Goal: Information Seeking & Learning: Check status

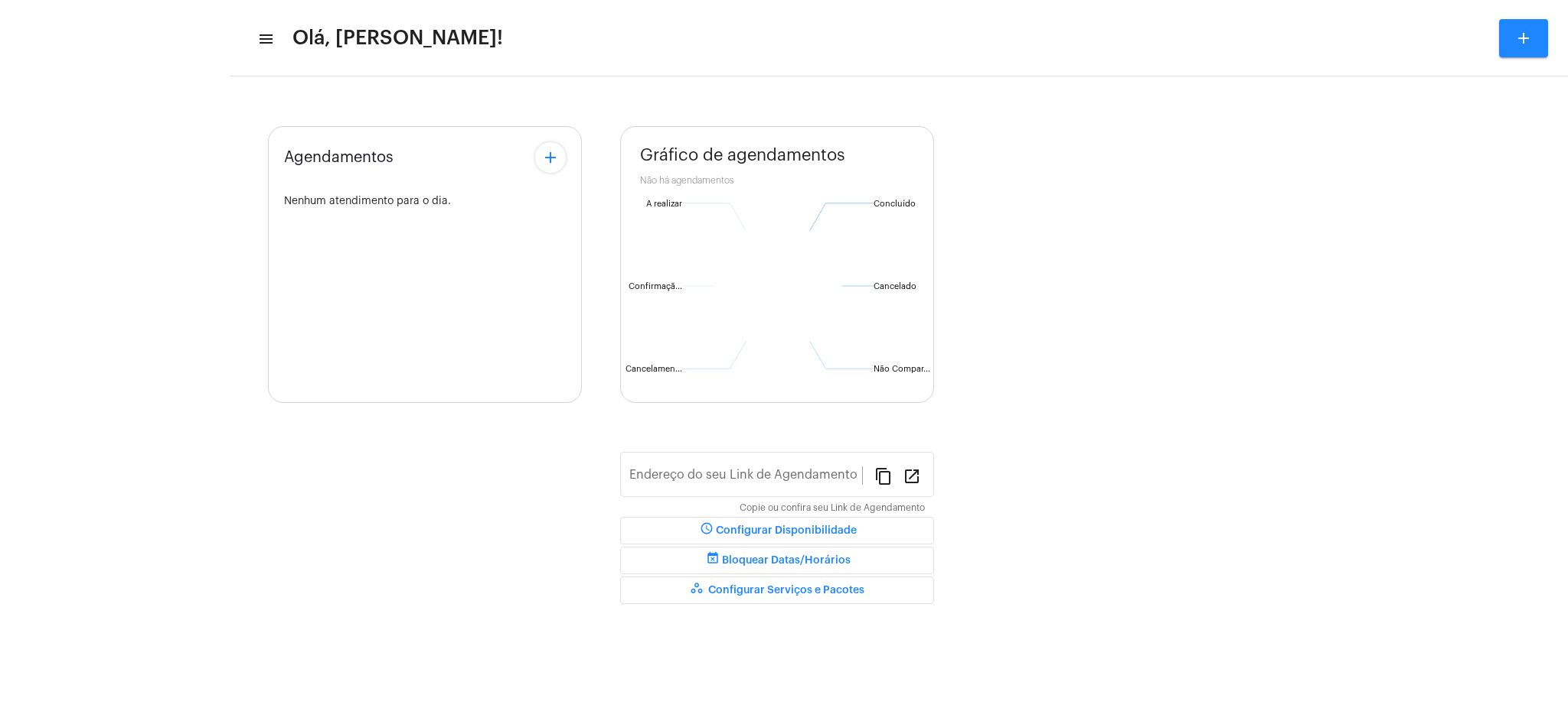
type input "[URL][DOMAIN_NAME][PERSON_NAME]"
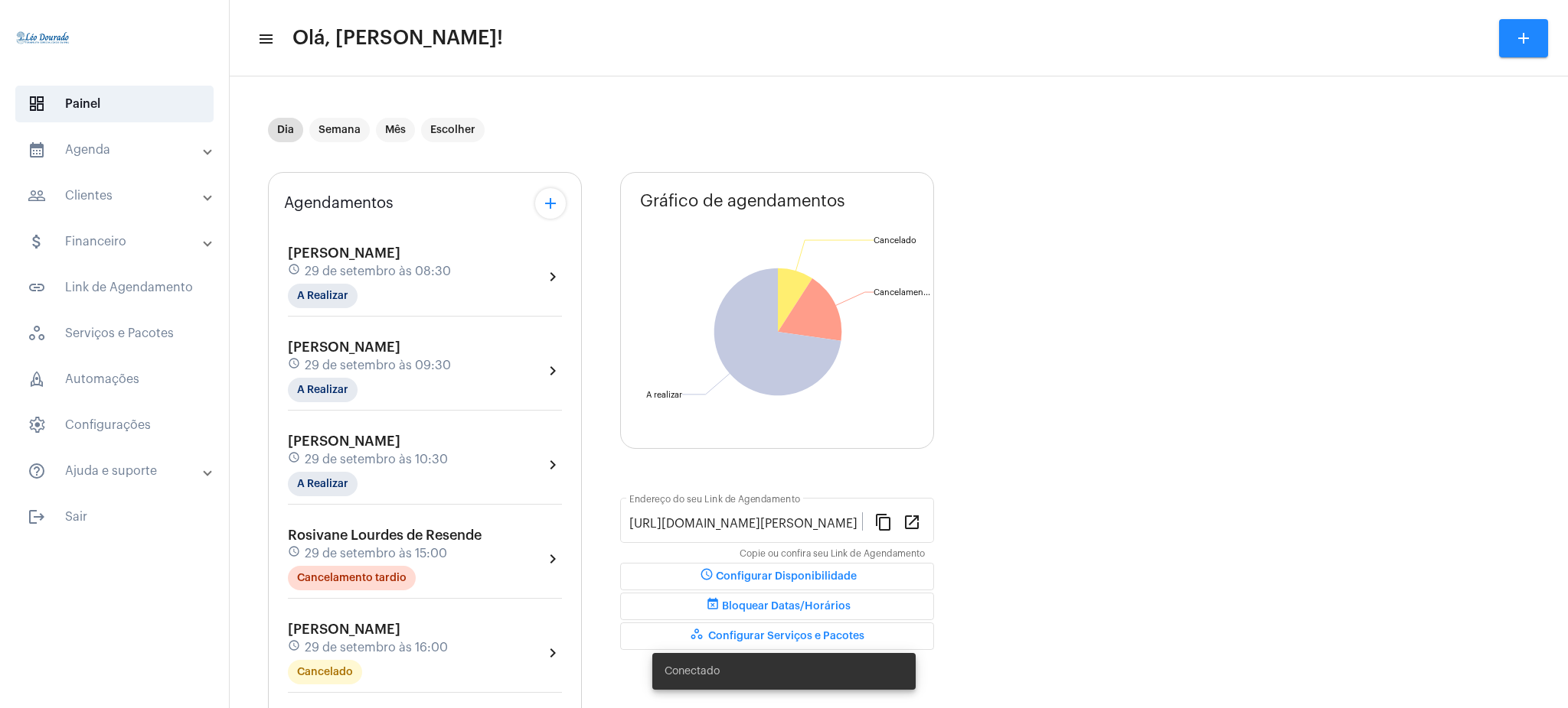
click at [101, 158] on mat-panel-title "calendar_month_outlined Agenda" at bounding box center [116, 150] width 177 height 18
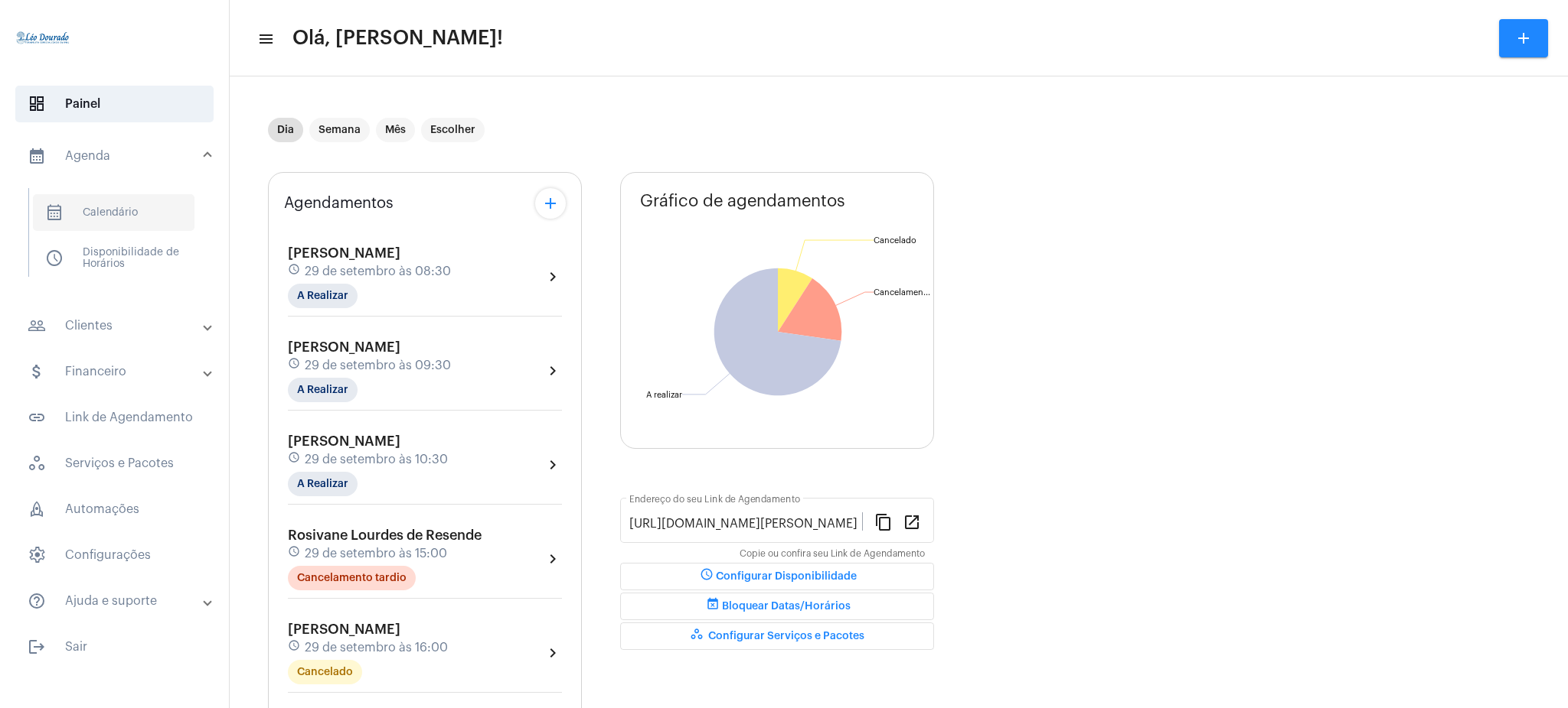
click at [142, 221] on span "calendar_month_outlined Calendário" at bounding box center [113, 212] width 161 height 37
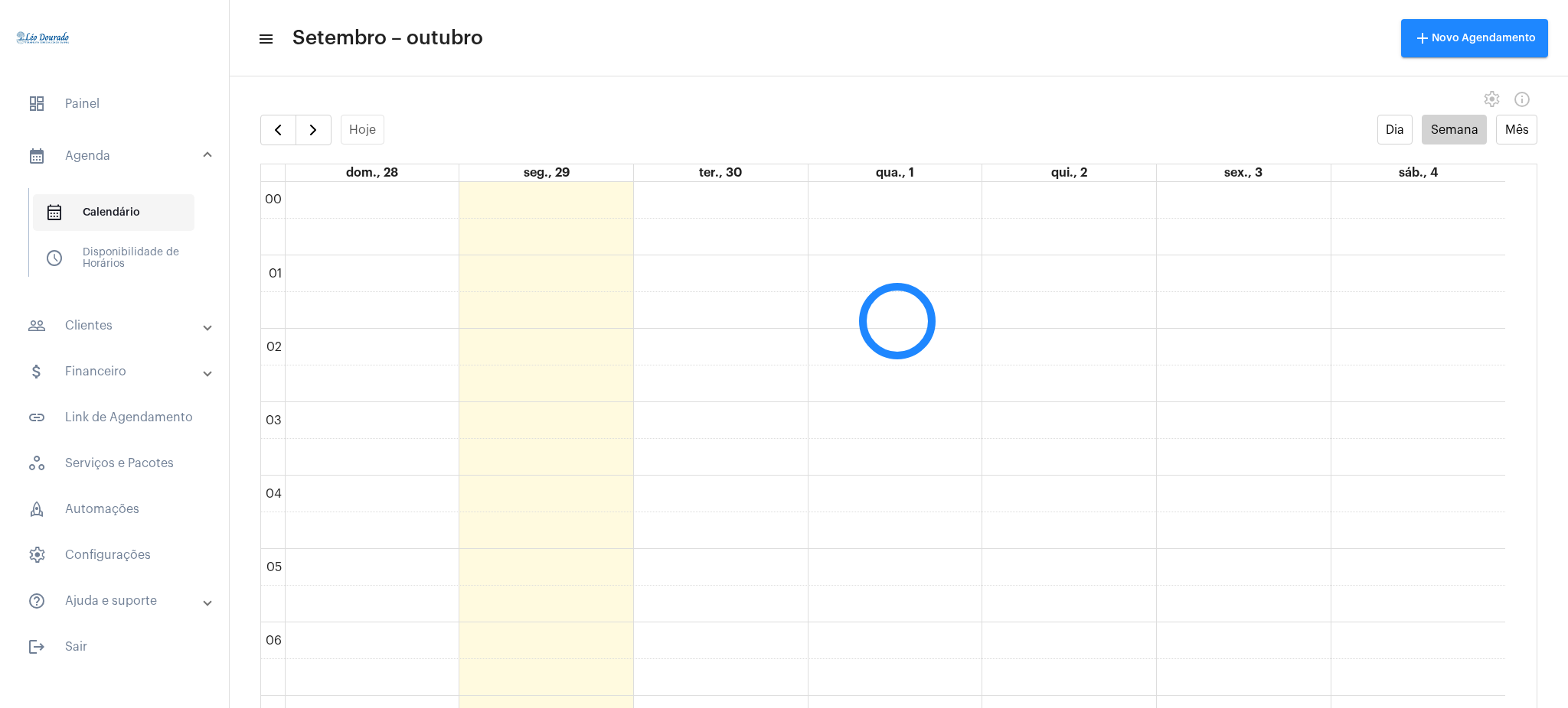
scroll to position [442, 0]
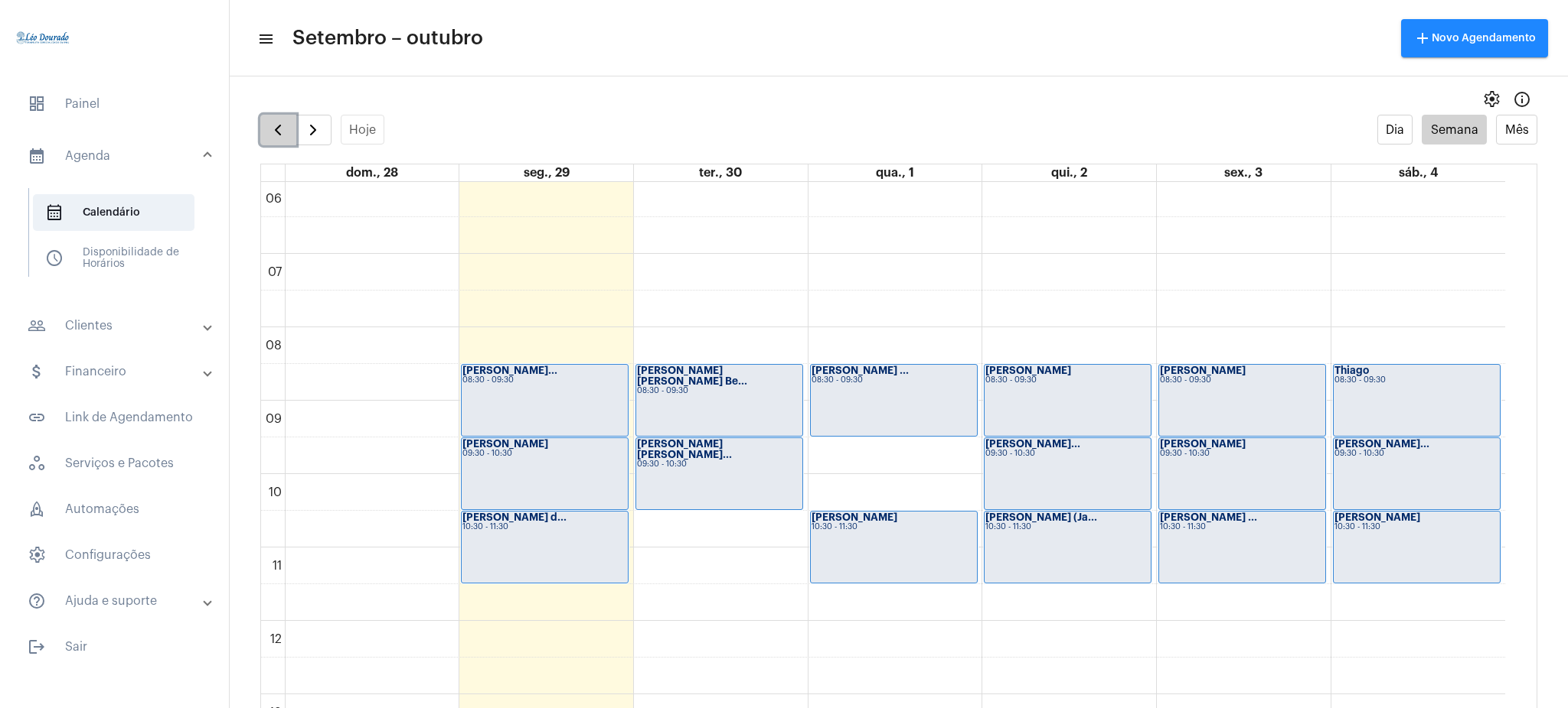
click at [268, 118] on button "button" at bounding box center [279, 129] width 36 height 31
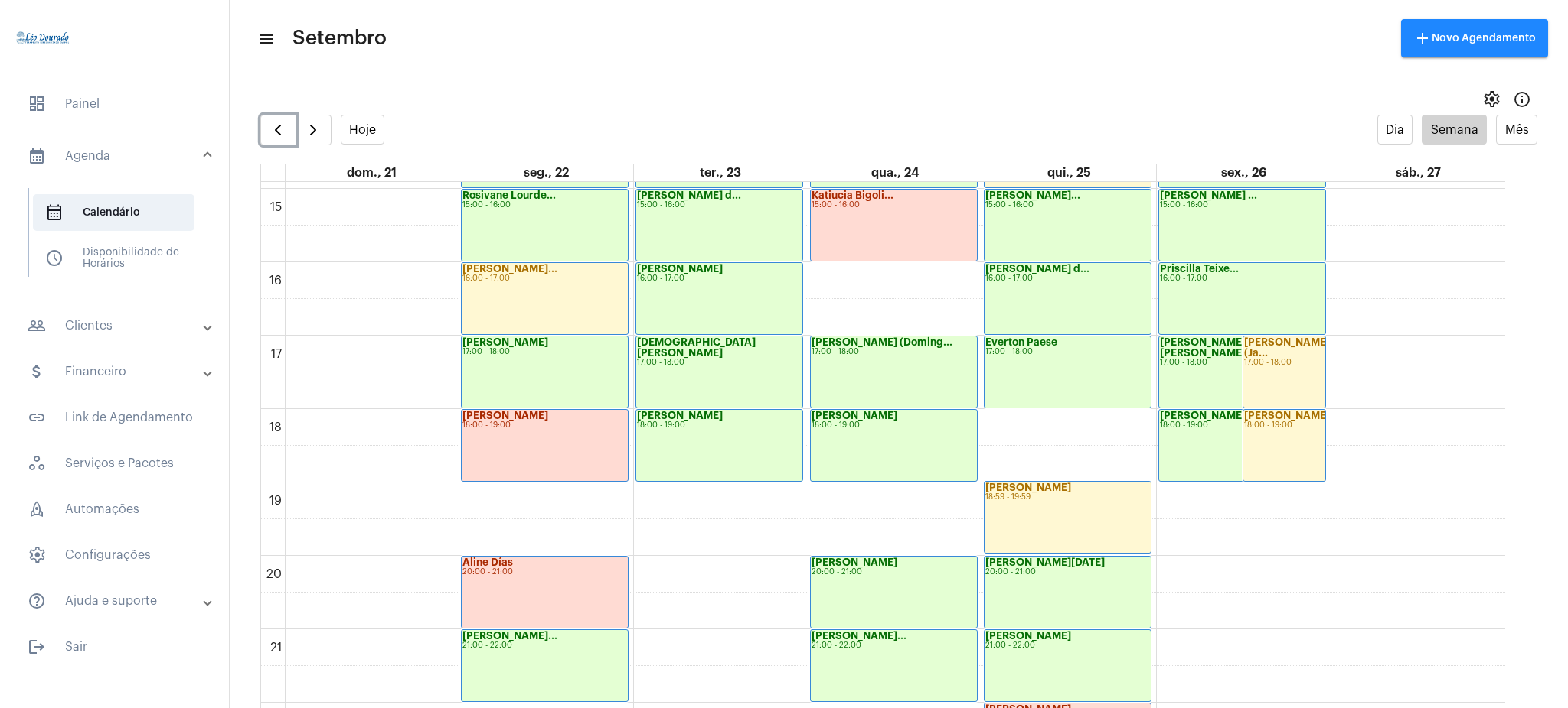
scroll to position [1073, 0]
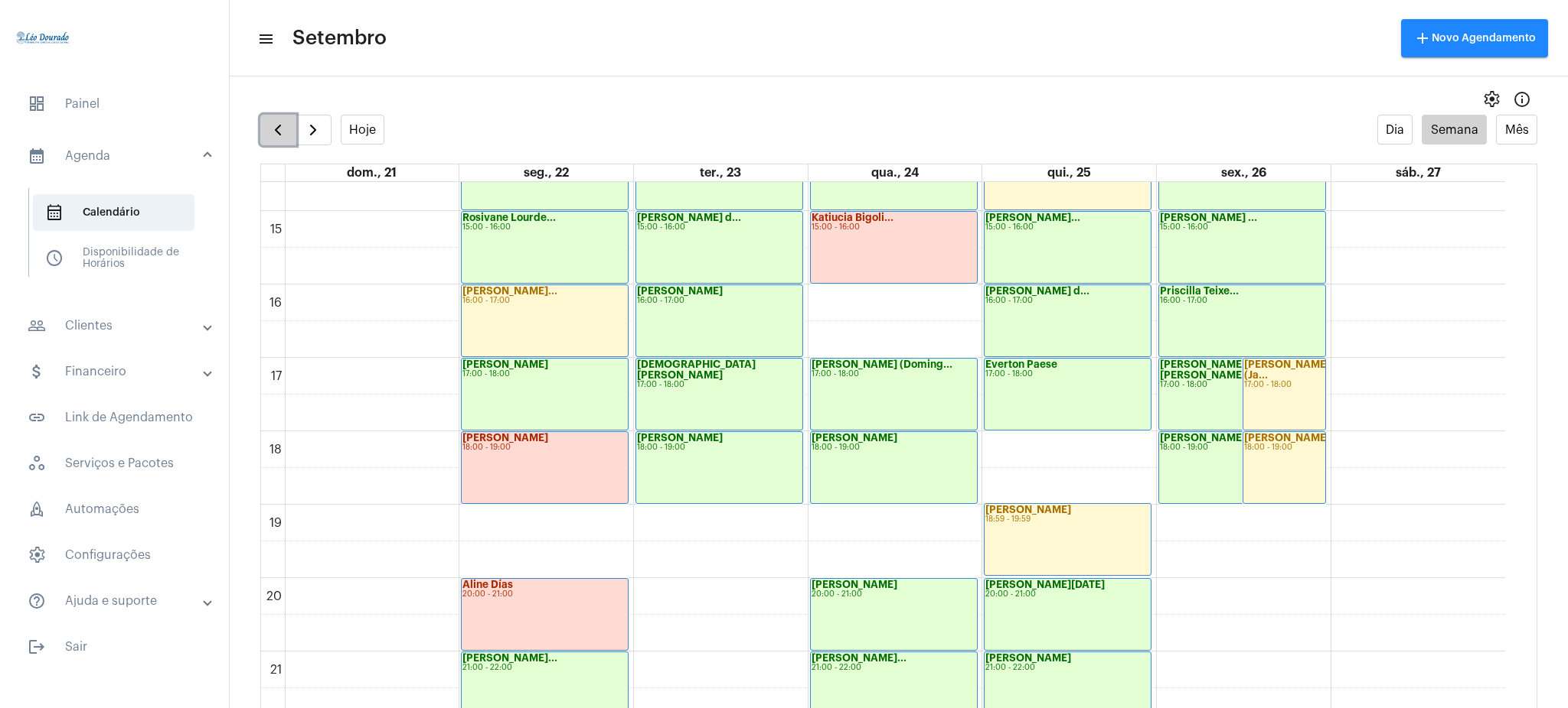
click at [271, 124] on span "button" at bounding box center [278, 130] width 18 height 18
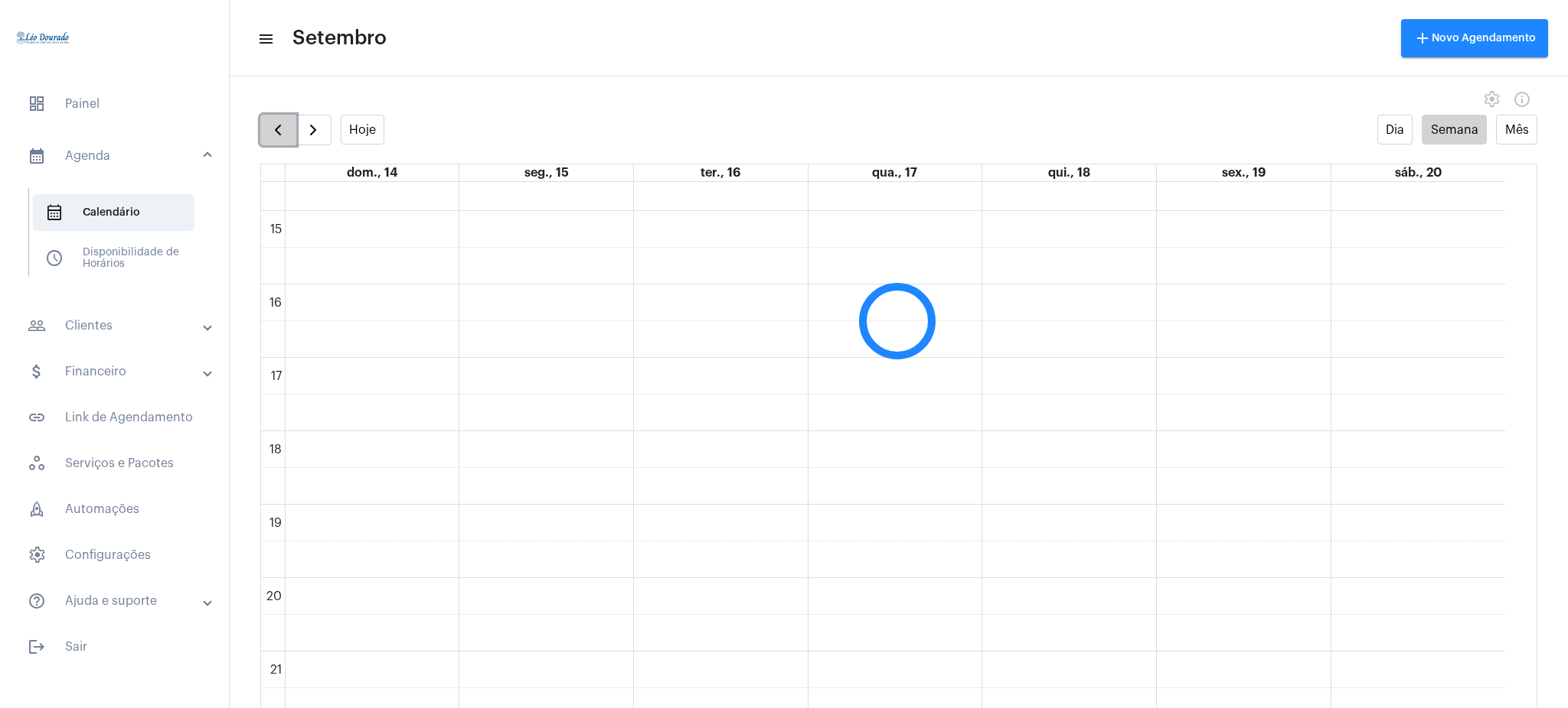
scroll to position [442, 0]
drag, startPoint x: 1501, startPoint y: 410, endPoint x: 1514, endPoint y: 411, distance: 13.0
click at [1514, 411] on div "00 01 02 03 04 05 06 07 08 09 10 11 12 13 14 15 16 17 18 19 20 21 22 23" at bounding box center [898, 459] width 1275 height 556
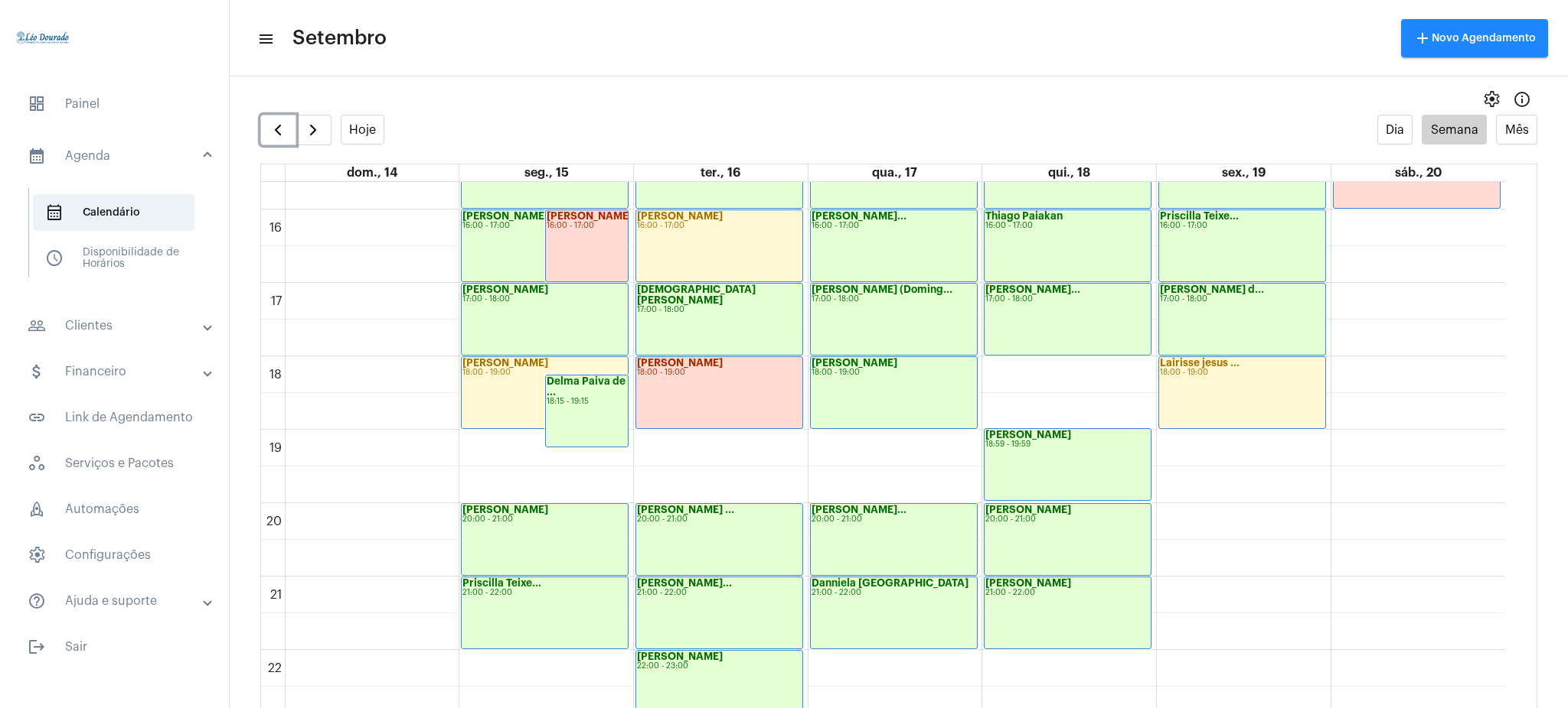
scroll to position [1150, 0]
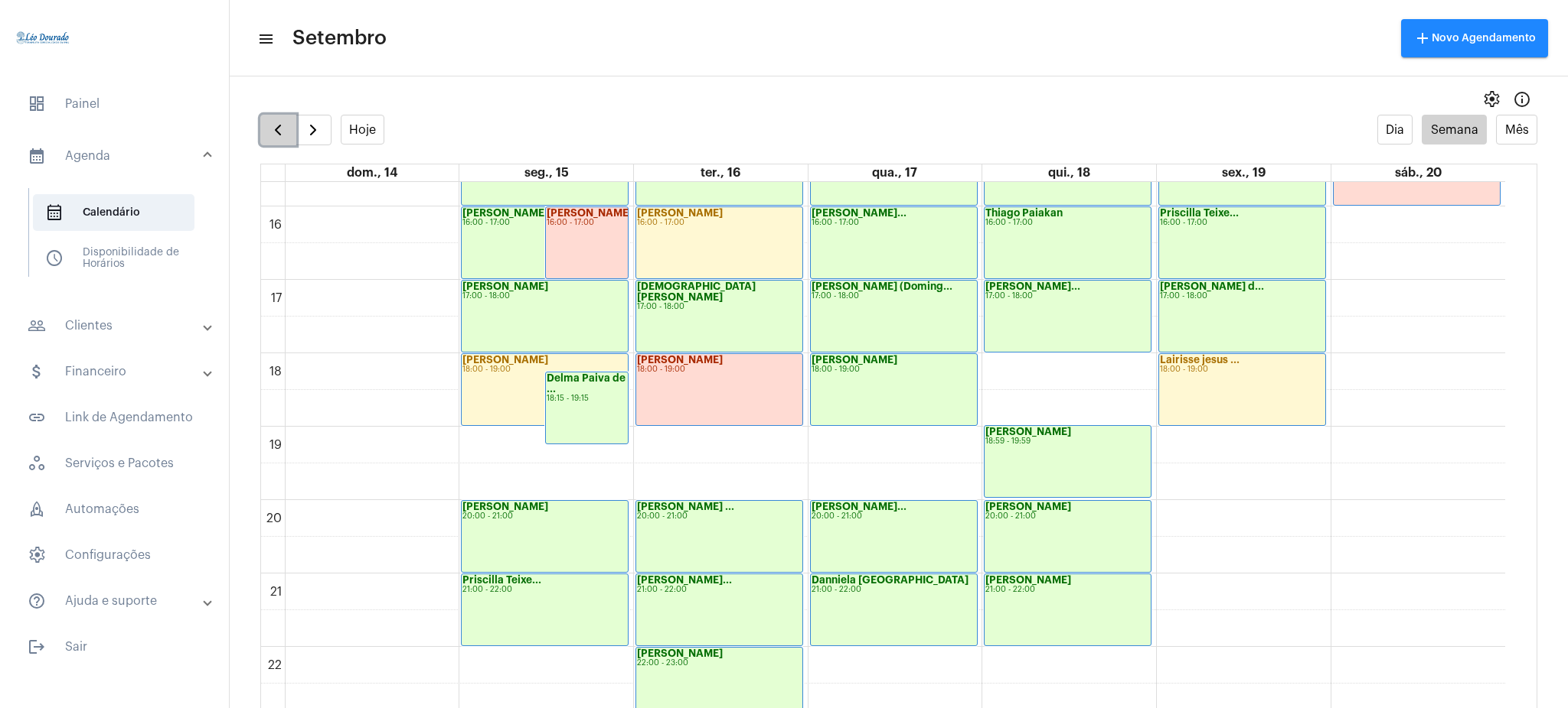
click at [279, 125] on span "button" at bounding box center [278, 130] width 18 height 18
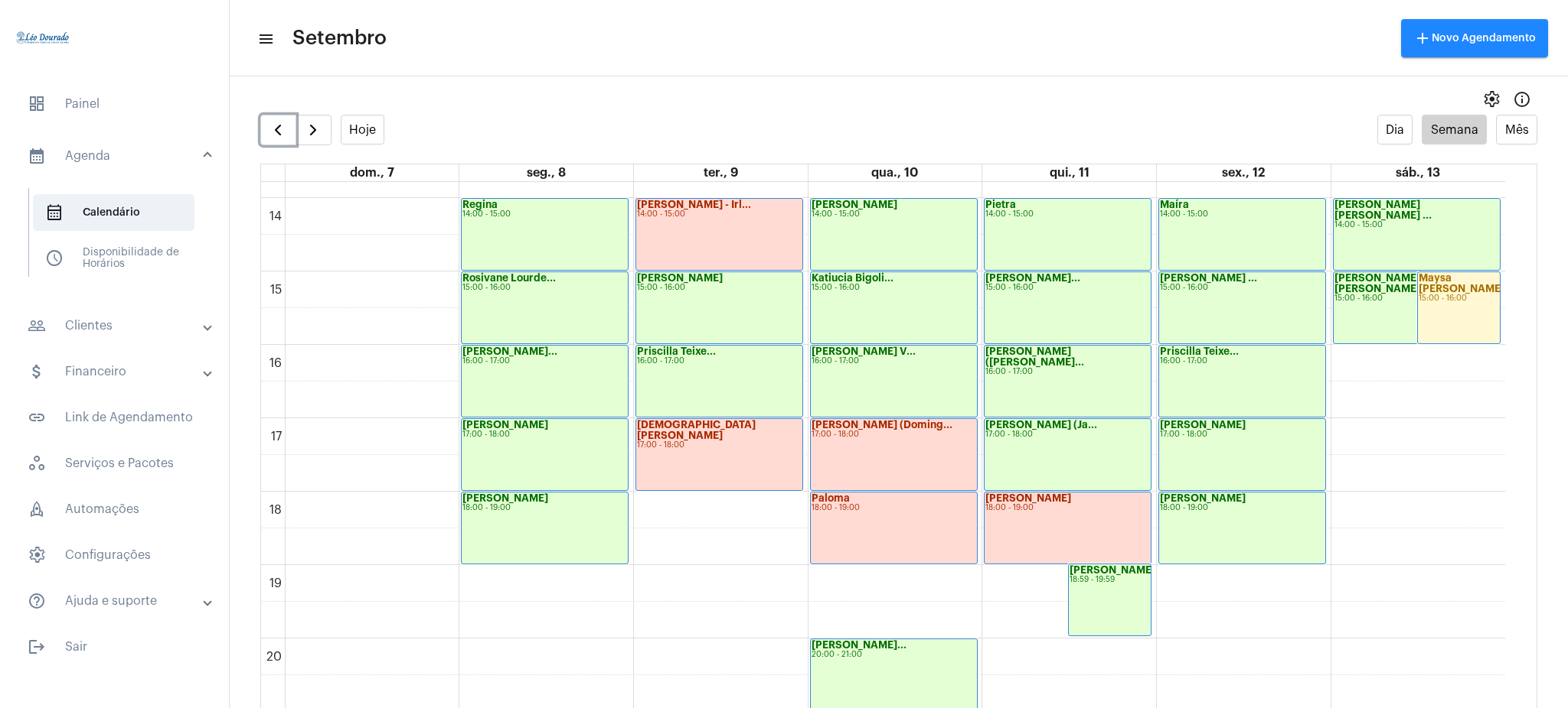
scroll to position [1205, 0]
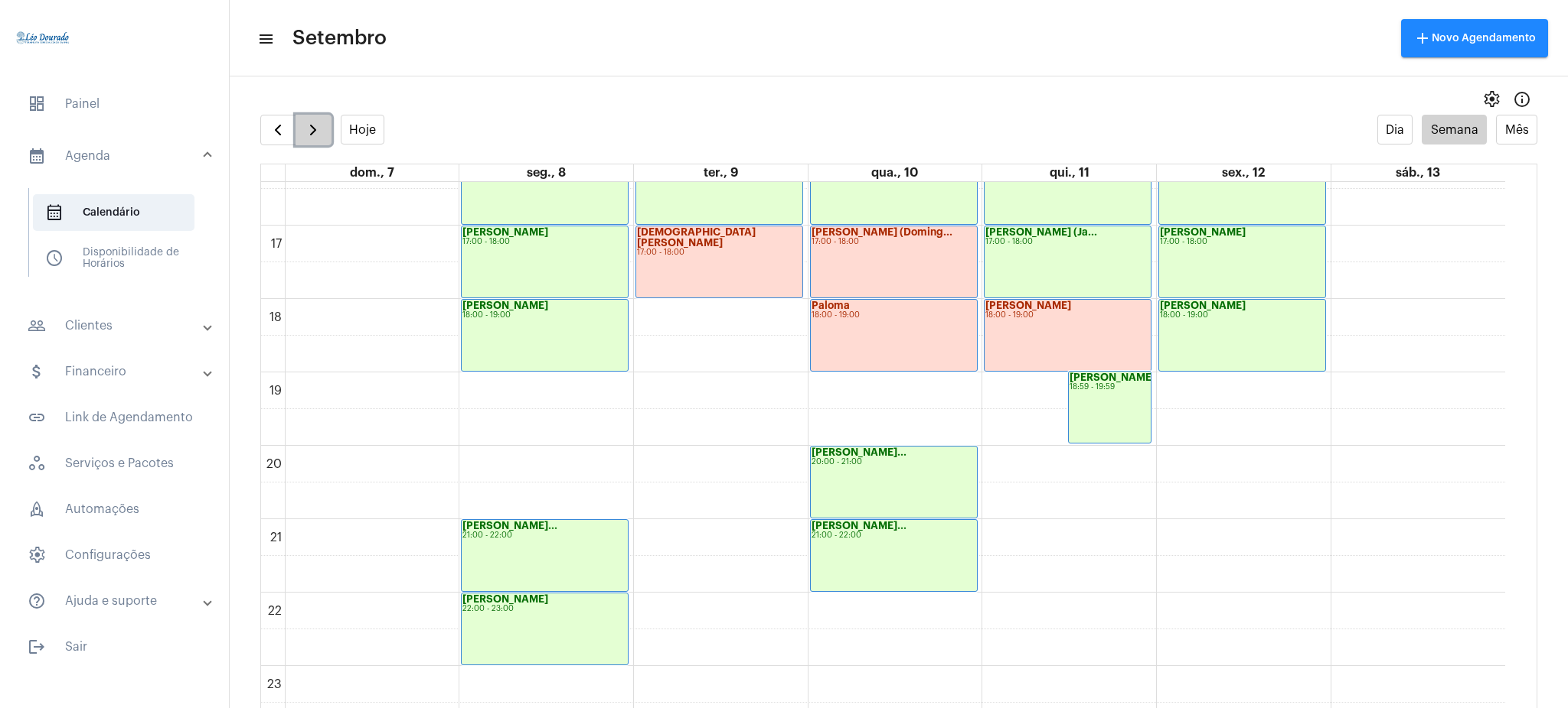
click at [320, 129] on span "button" at bounding box center [312, 130] width 18 height 18
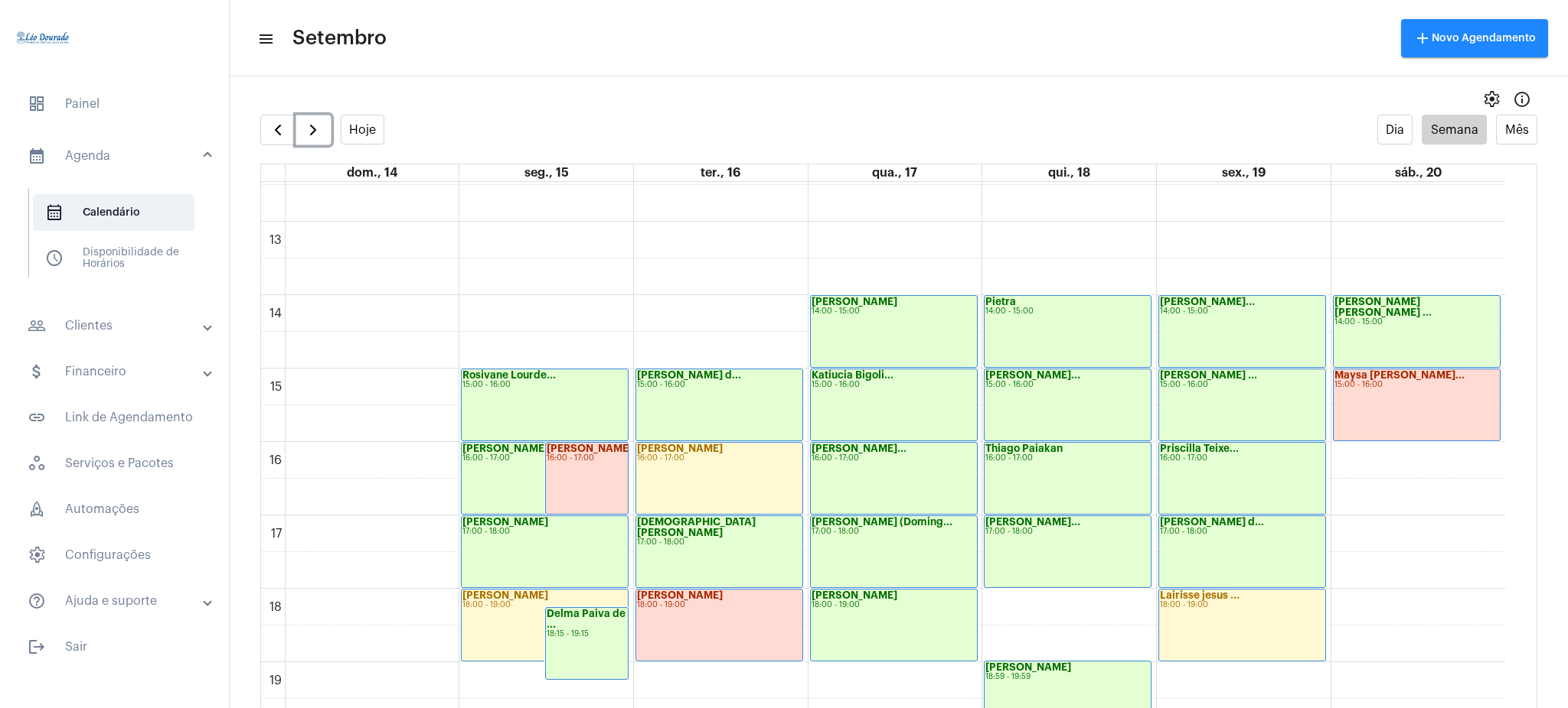
scroll to position [910, 0]
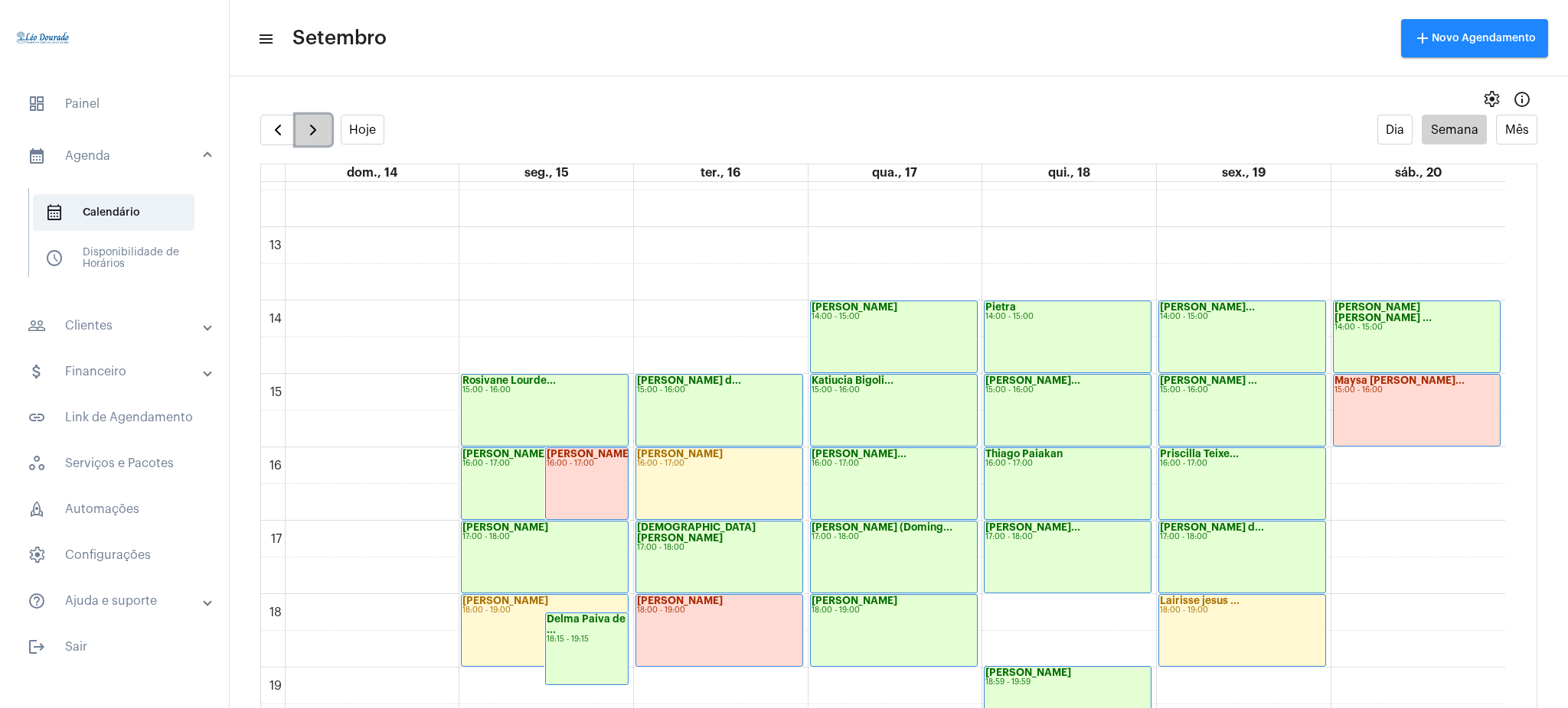
click at [315, 127] on span "button" at bounding box center [312, 130] width 18 height 18
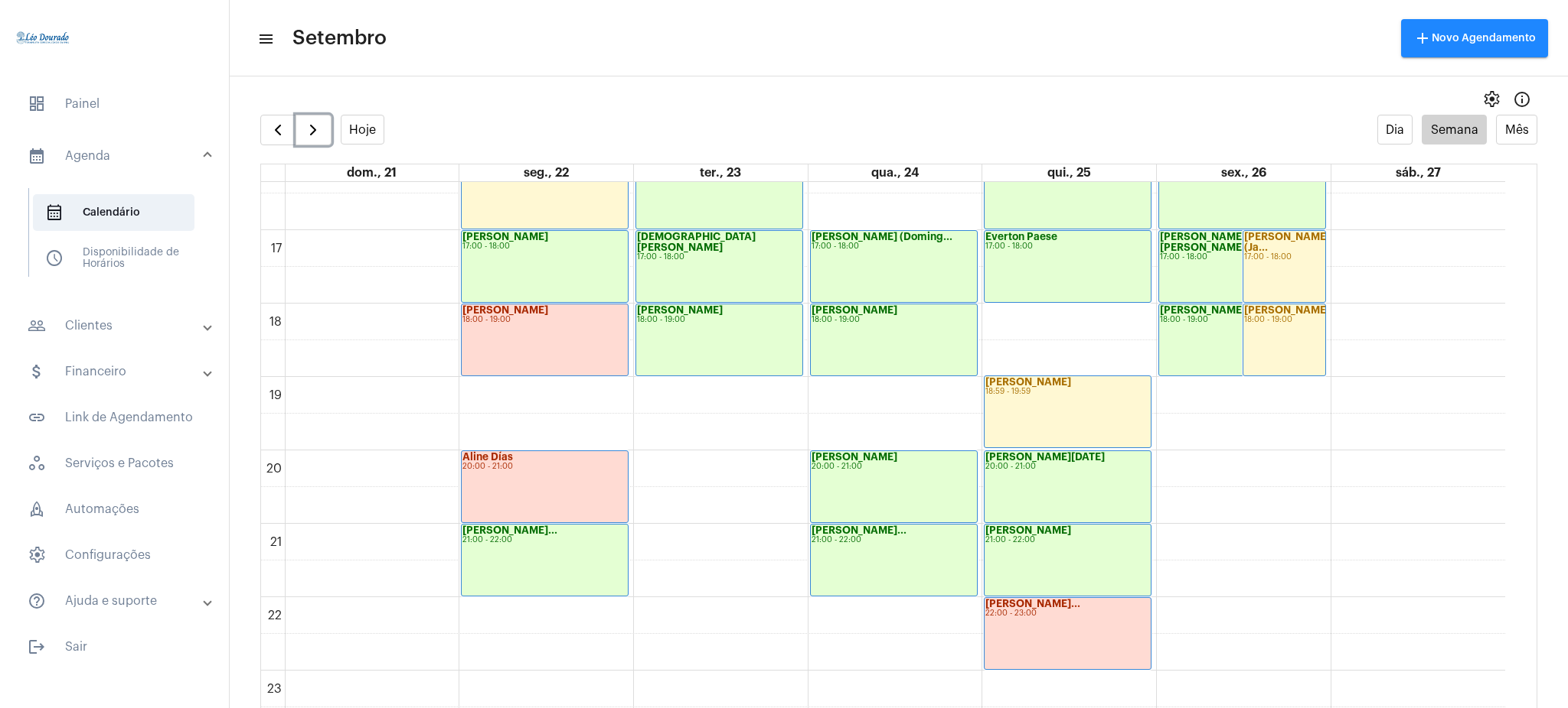
scroll to position [1200, 0]
drag, startPoint x: 1502, startPoint y: 599, endPoint x: 1514, endPoint y: 631, distance: 34.2
click at [1514, 631] on div "00 01 02 03 04 05 06 07 08 09 10 11 12 13 14 15 16 17 18 19 20 21 22 23 [PERSON…" at bounding box center [898, 459] width 1275 height 556
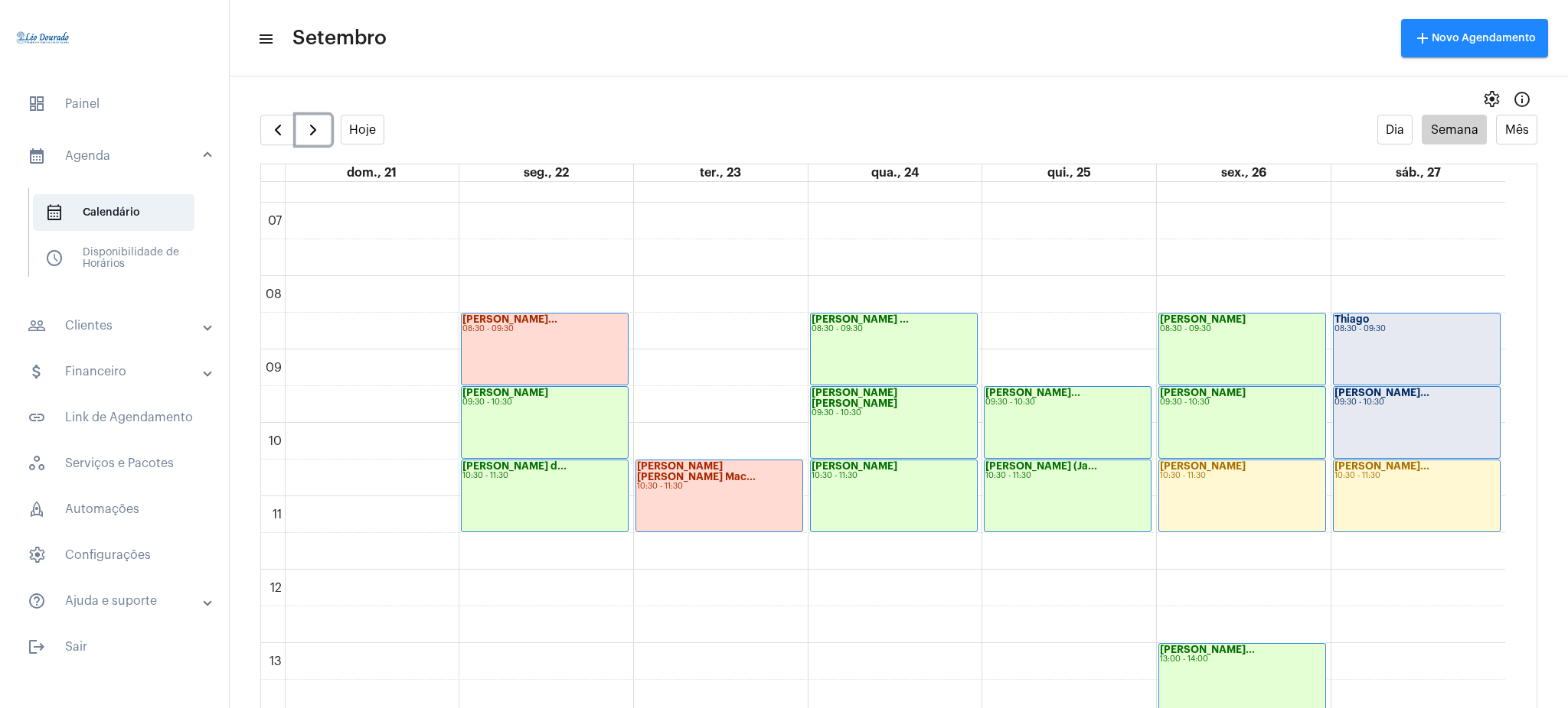
scroll to position [491, 0]
click at [282, 122] on span "button" at bounding box center [278, 130] width 18 height 18
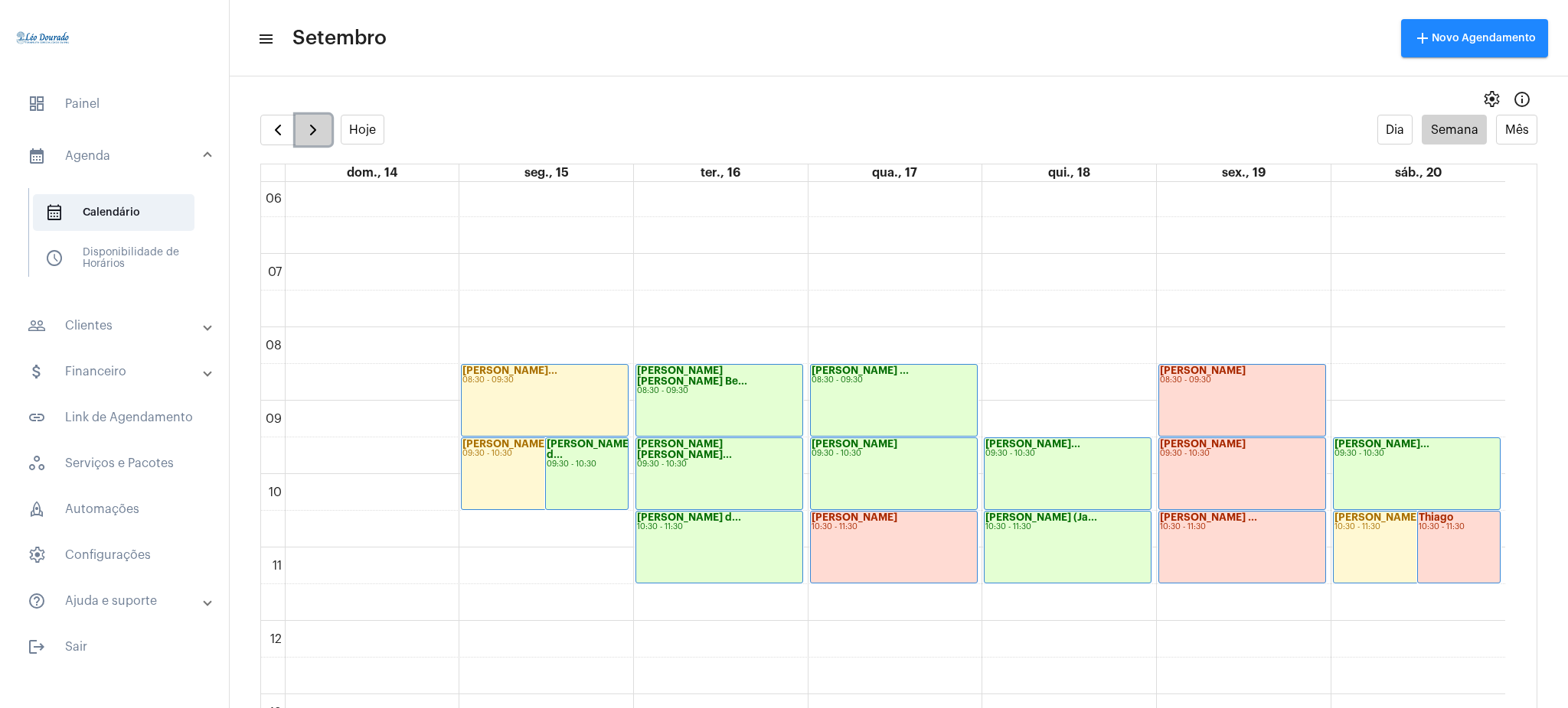
click at [312, 125] on span "button" at bounding box center [312, 130] width 18 height 18
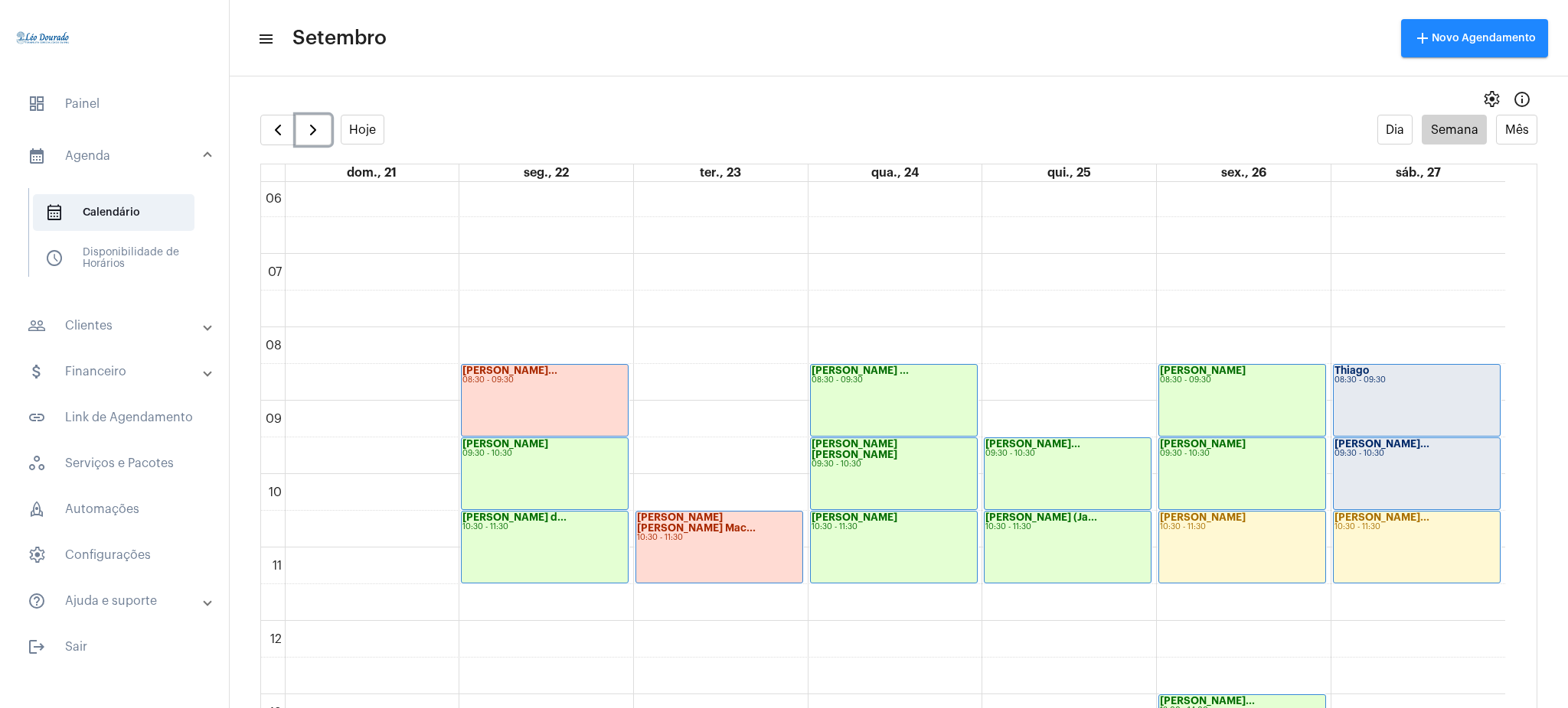
drag, startPoint x: 1502, startPoint y: 410, endPoint x: 1516, endPoint y: 416, distance: 15.2
click at [1516, 416] on div "00 01 02 03 04 05 06 07 08 09 10 11 12 13 14 15 16 17 18 19 20 21 22 23 [PERSON…" at bounding box center [898, 459] width 1275 height 556
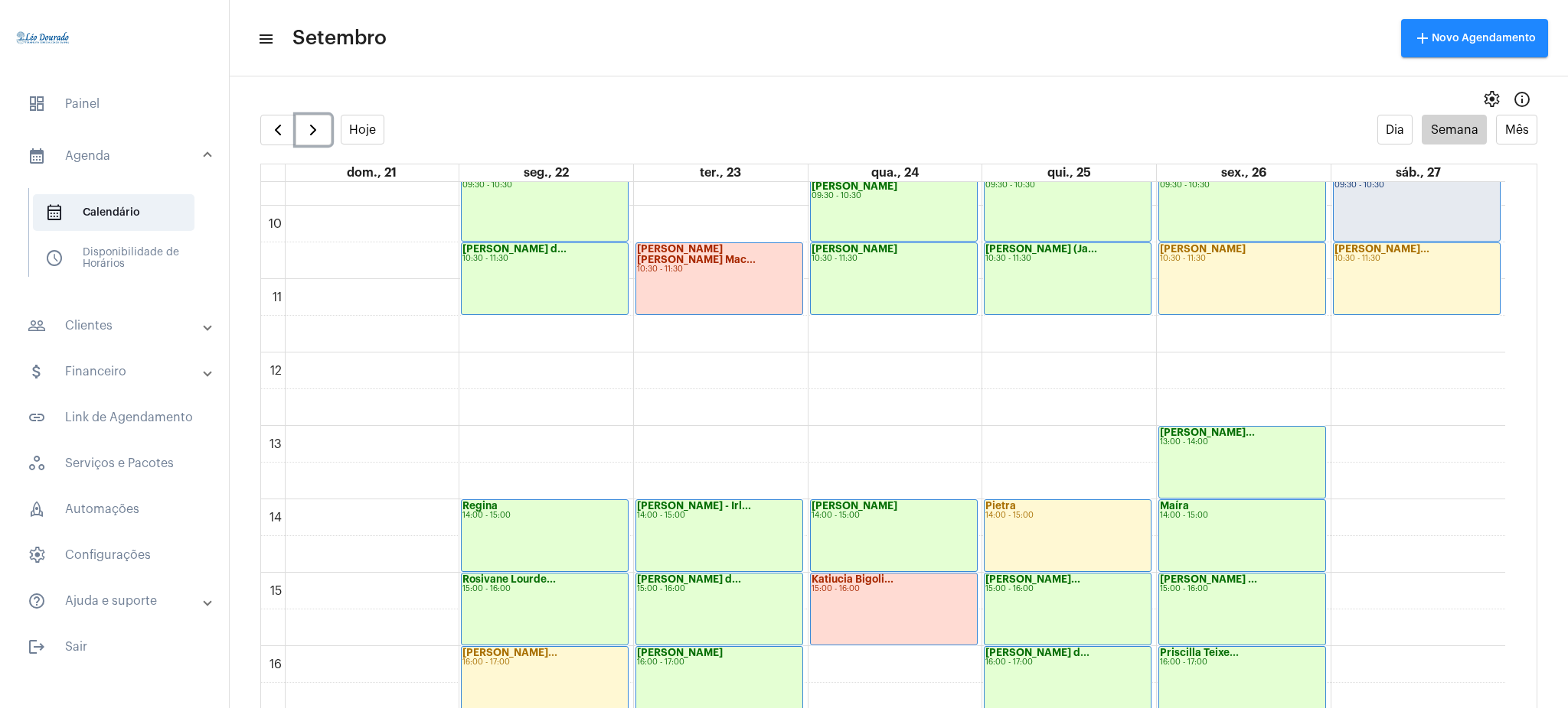
scroll to position [708, 0]
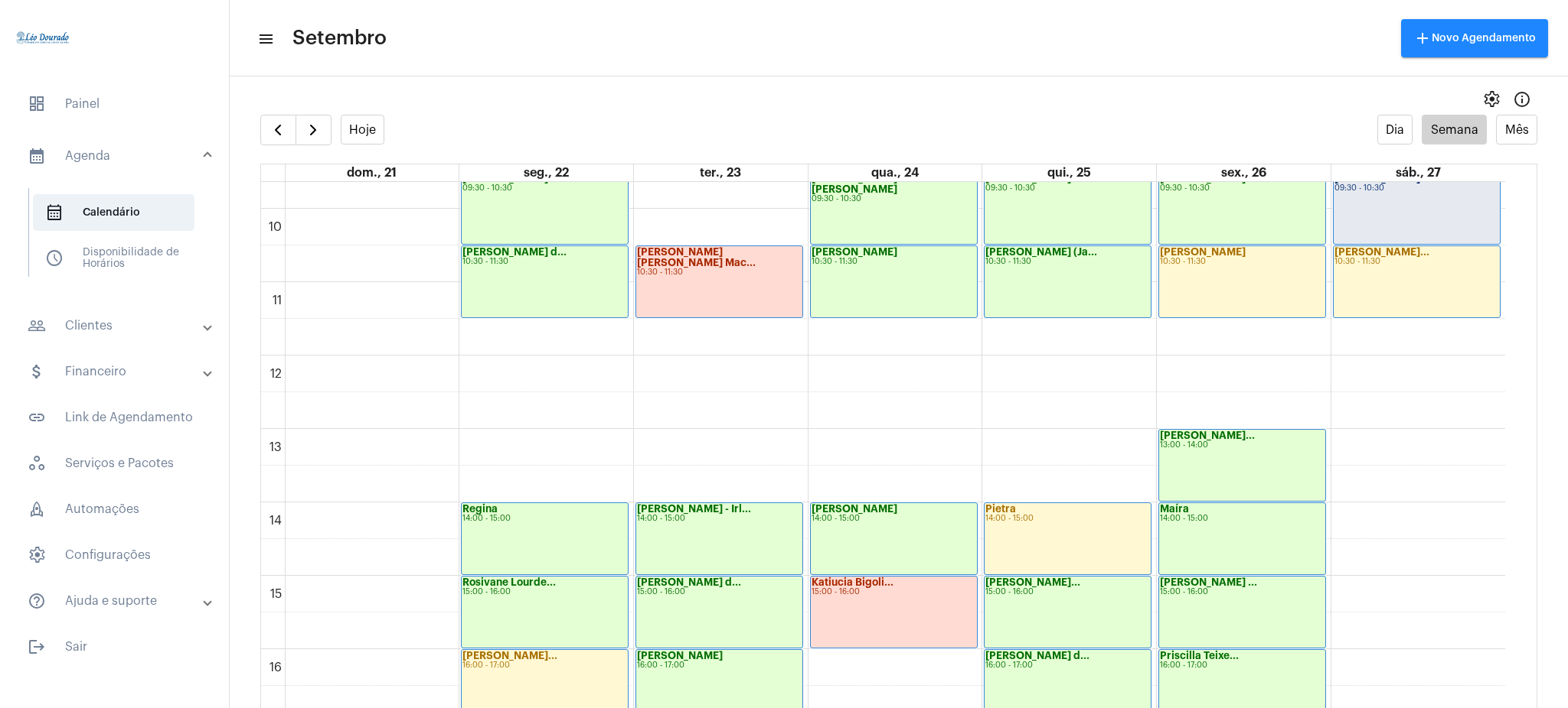
click at [140, 312] on mat-expansion-panel-header "people_outline Clientes" at bounding box center [118, 325] width 220 height 37
click at [79, 256] on span "people_outline Meus Clientes" at bounding box center [113, 262] width 161 height 37
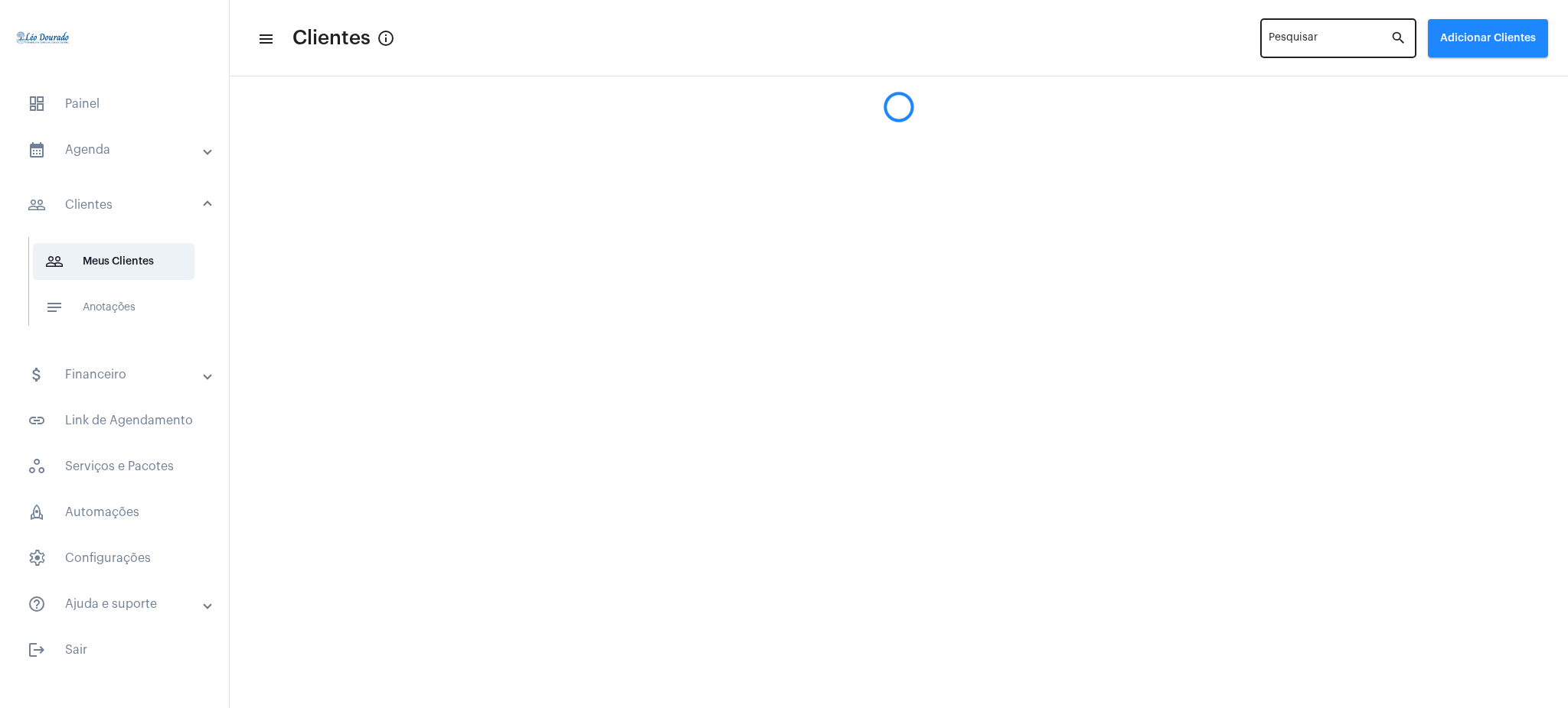
click at [1325, 36] on input "Pesquisar" at bounding box center [1329, 41] width 121 height 12
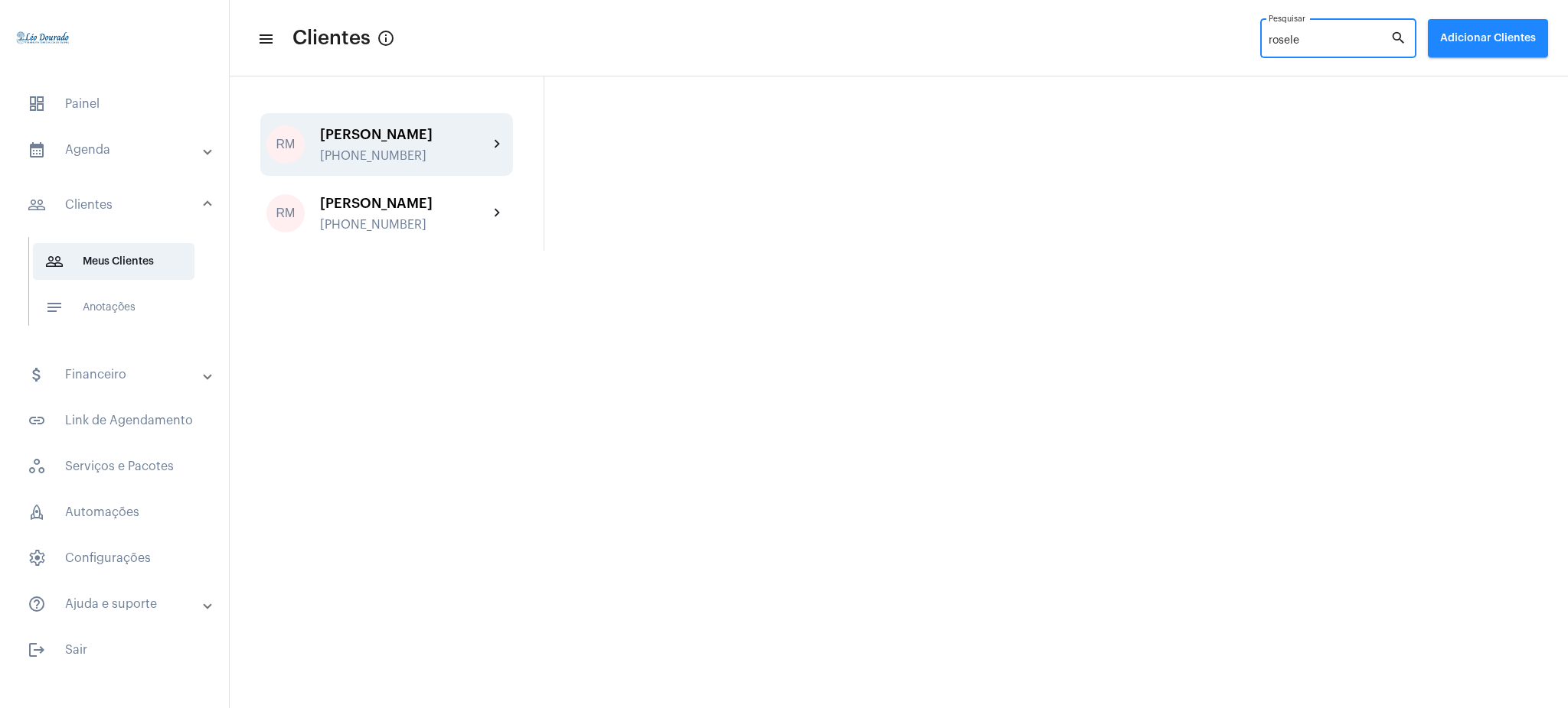
type input "rosele"
click at [453, 156] on div "[PERSON_NAME] [PHONE_NUMBER]" at bounding box center [404, 145] width 168 height 36
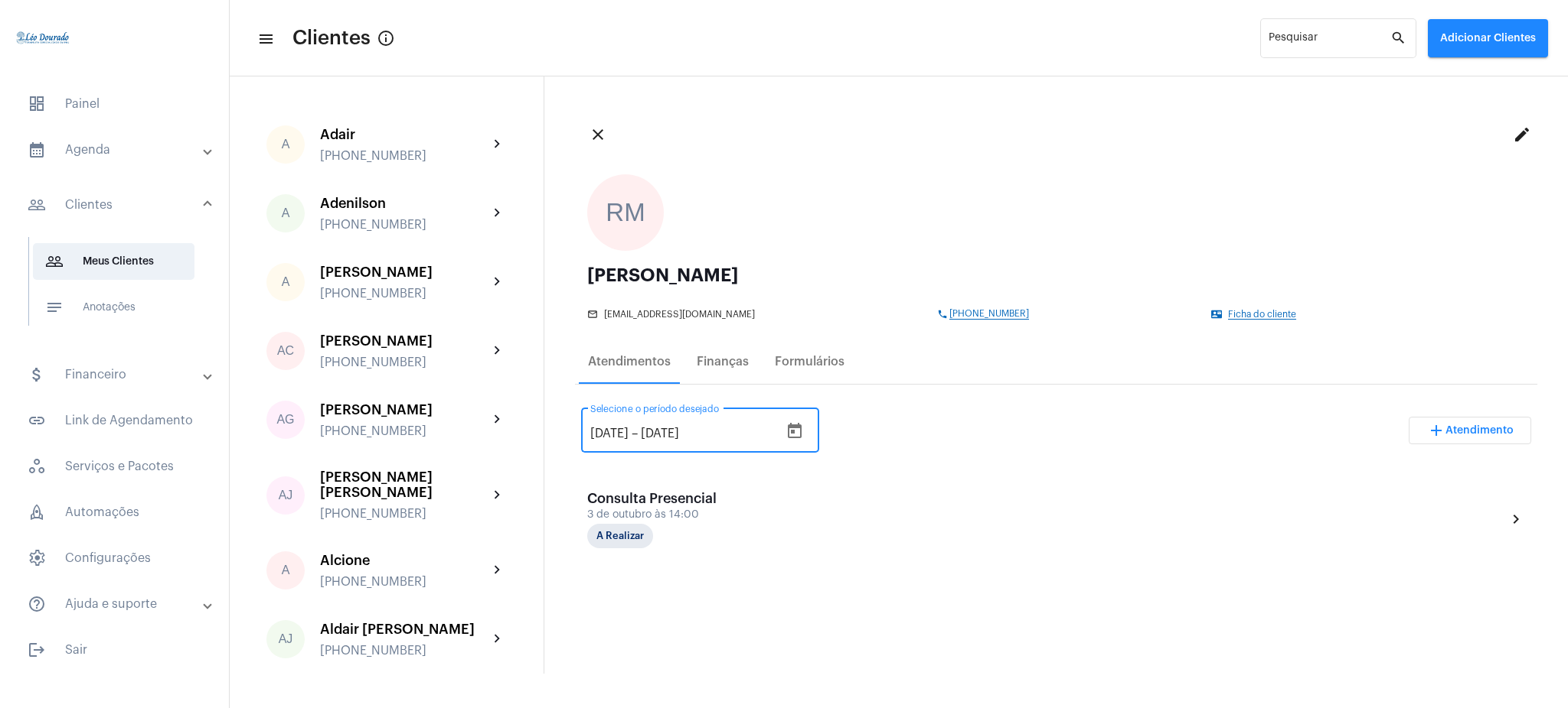
click at [616, 428] on input "[DATE]" at bounding box center [609, 434] width 38 height 14
click at [608, 433] on input "29//2025" at bounding box center [615, 434] width 51 height 14
type input "[DATE]"
click at [874, 459] on div "[DATE] [DATE] – [DATE] Selecione o período desejado add Atendimento" at bounding box center [1056, 437] width 950 height 72
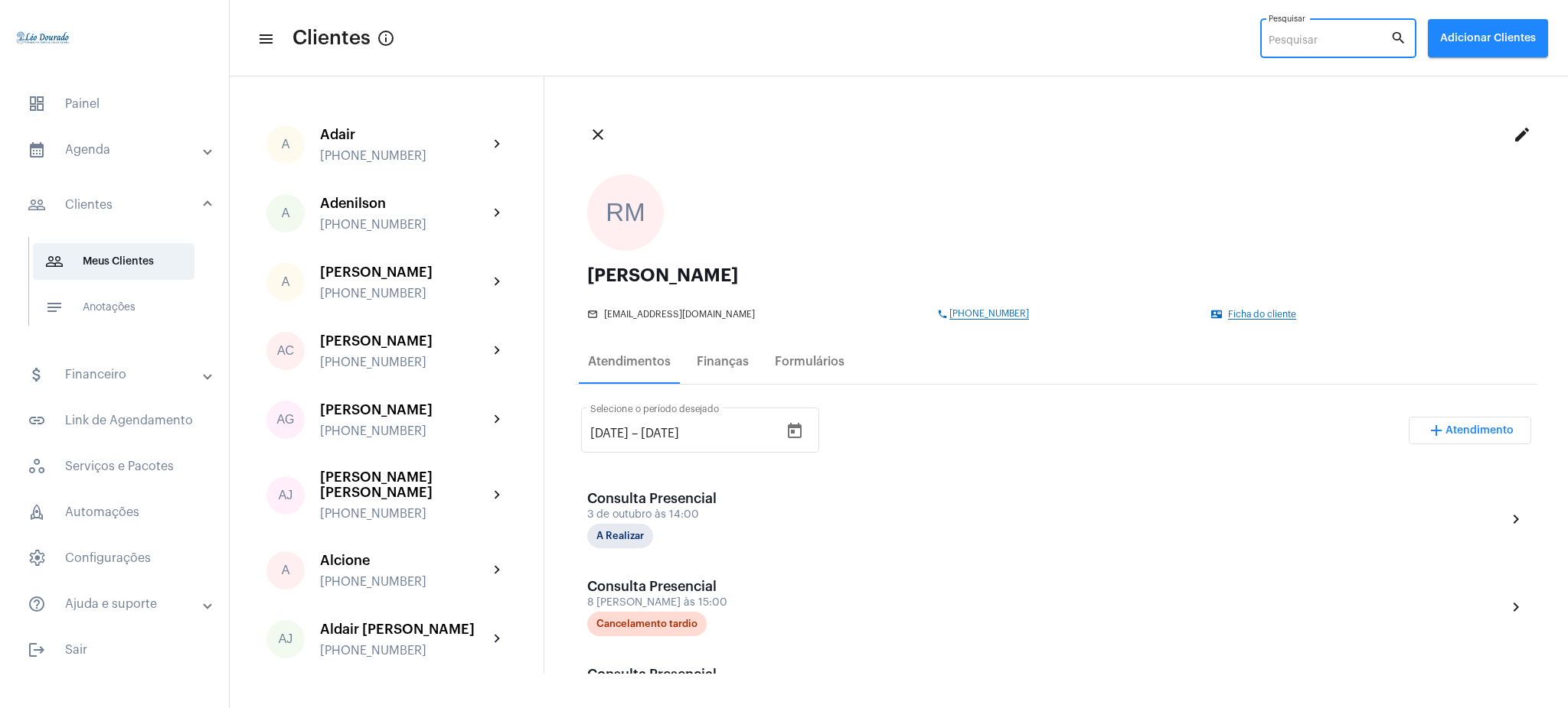
click at [1325, 38] on input "Pesquisar" at bounding box center [1329, 41] width 121 height 12
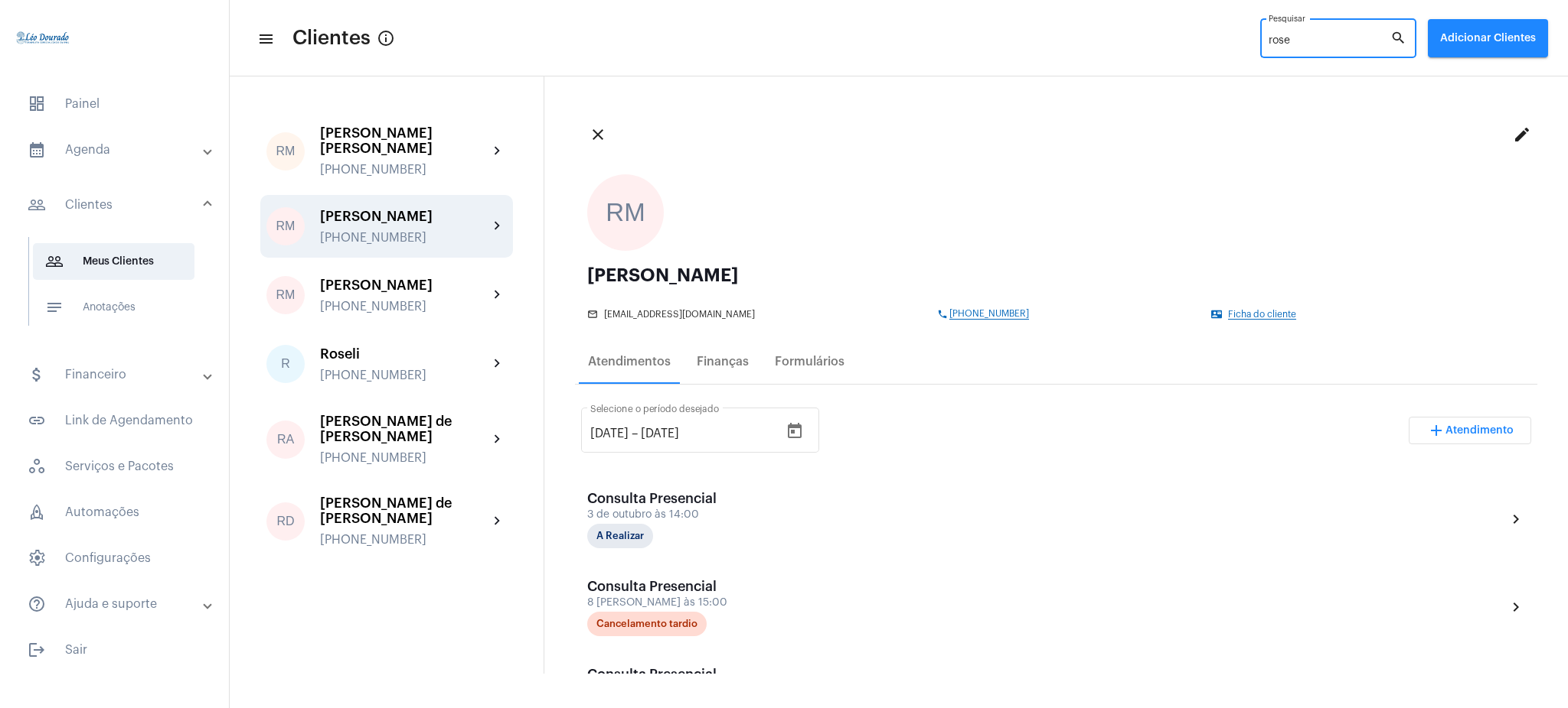
type input "rose"
click at [476, 213] on div "[PERSON_NAME]" at bounding box center [404, 216] width 168 height 15
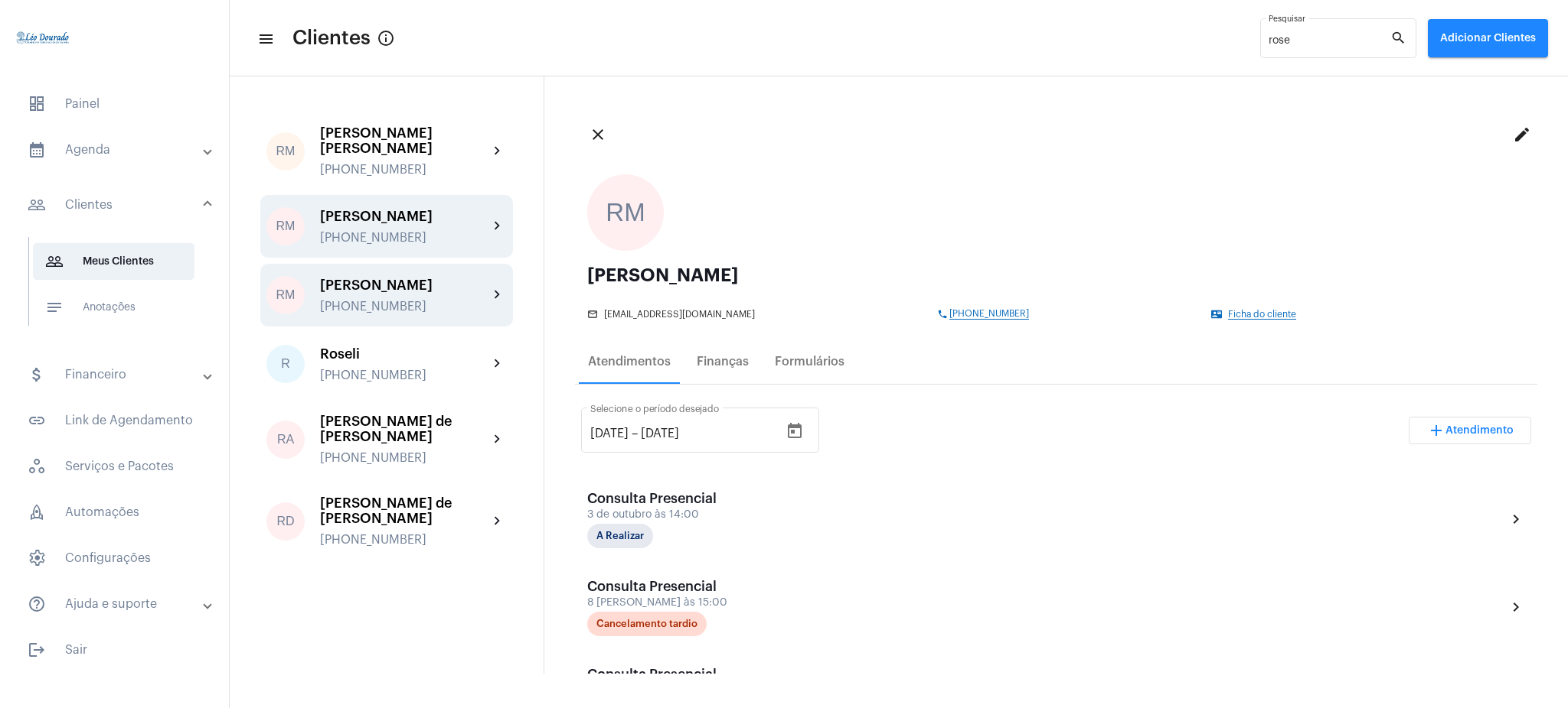
click at [506, 290] on div "RM [PERSON_NAME] [PHONE_NUMBER] chevron_right" at bounding box center [387, 294] width 253 height 63
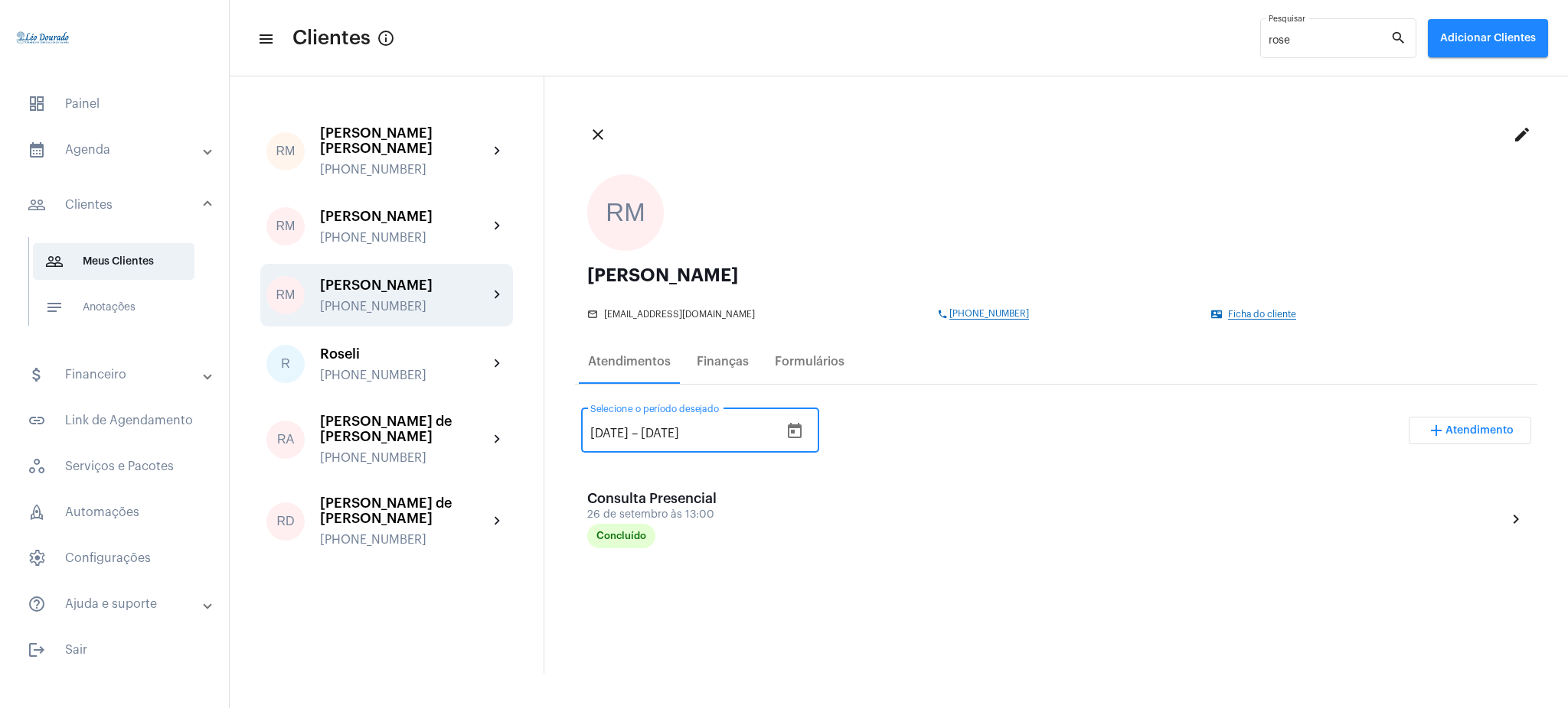
click at [617, 433] on input "[DATE]" at bounding box center [609, 434] width 38 height 14
click at [611, 424] on div "29//2025 29//2025 – [DATE] Selecione o período desejado" at bounding box center [690, 429] width 201 height 48
click at [609, 432] on input "29//2025" at bounding box center [615, 434] width 51 height 14
type input "[DATE]"
click at [883, 430] on div "[DATE] [DATE] – [DATE] Selecione o período desejado add Atendimento" at bounding box center [1056, 437] width 950 height 72
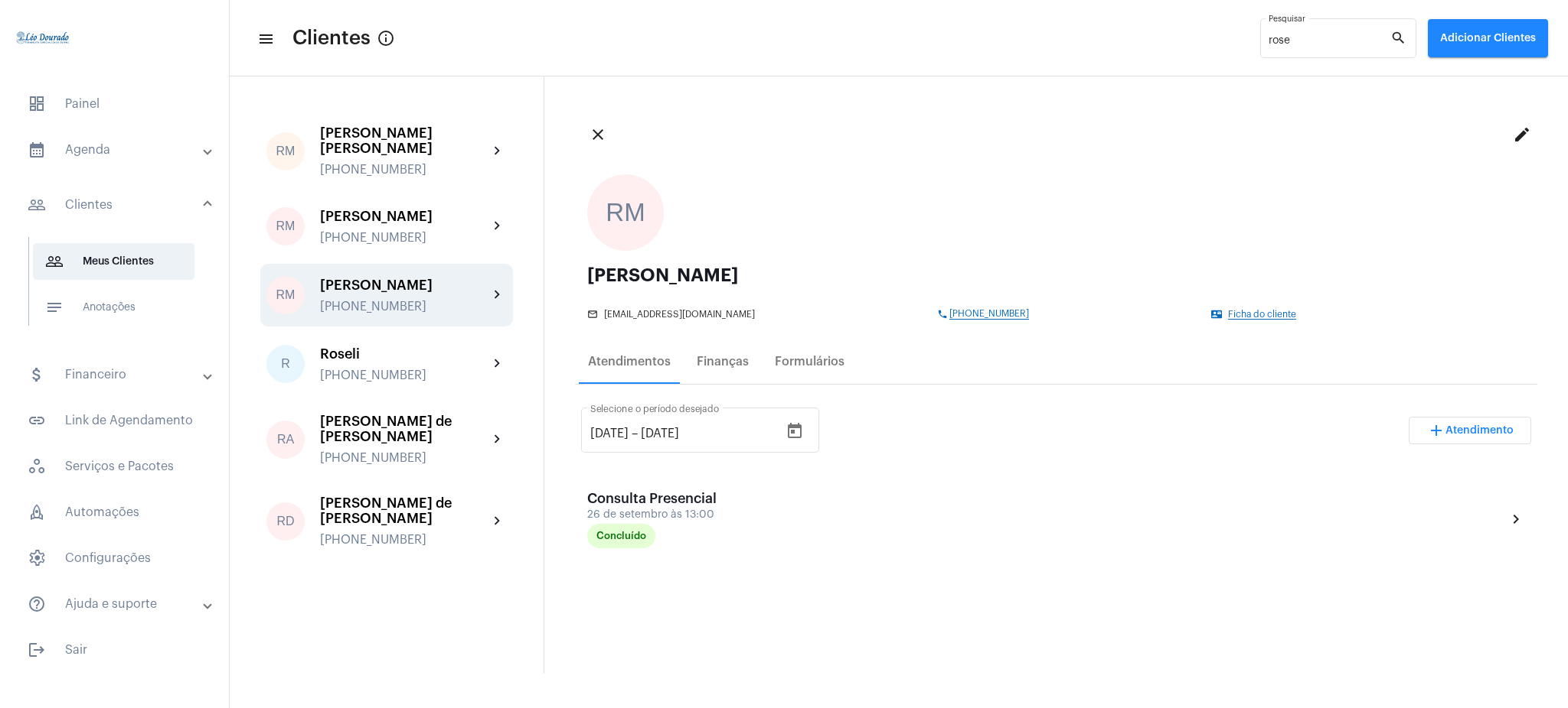
click at [883, 430] on div "[DATE] [DATE] – [DATE] Selecione o período desejado add Atendimento" at bounding box center [1056, 437] width 950 height 72
click at [145, 157] on mat-panel-title "calendar_month_outlined Agenda" at bounding box center [116, 150] width 177 height 18
click at [157, 225] on span "calendar_month_outlined Calendário" at bounding box center [113, 212] width 161 height 37
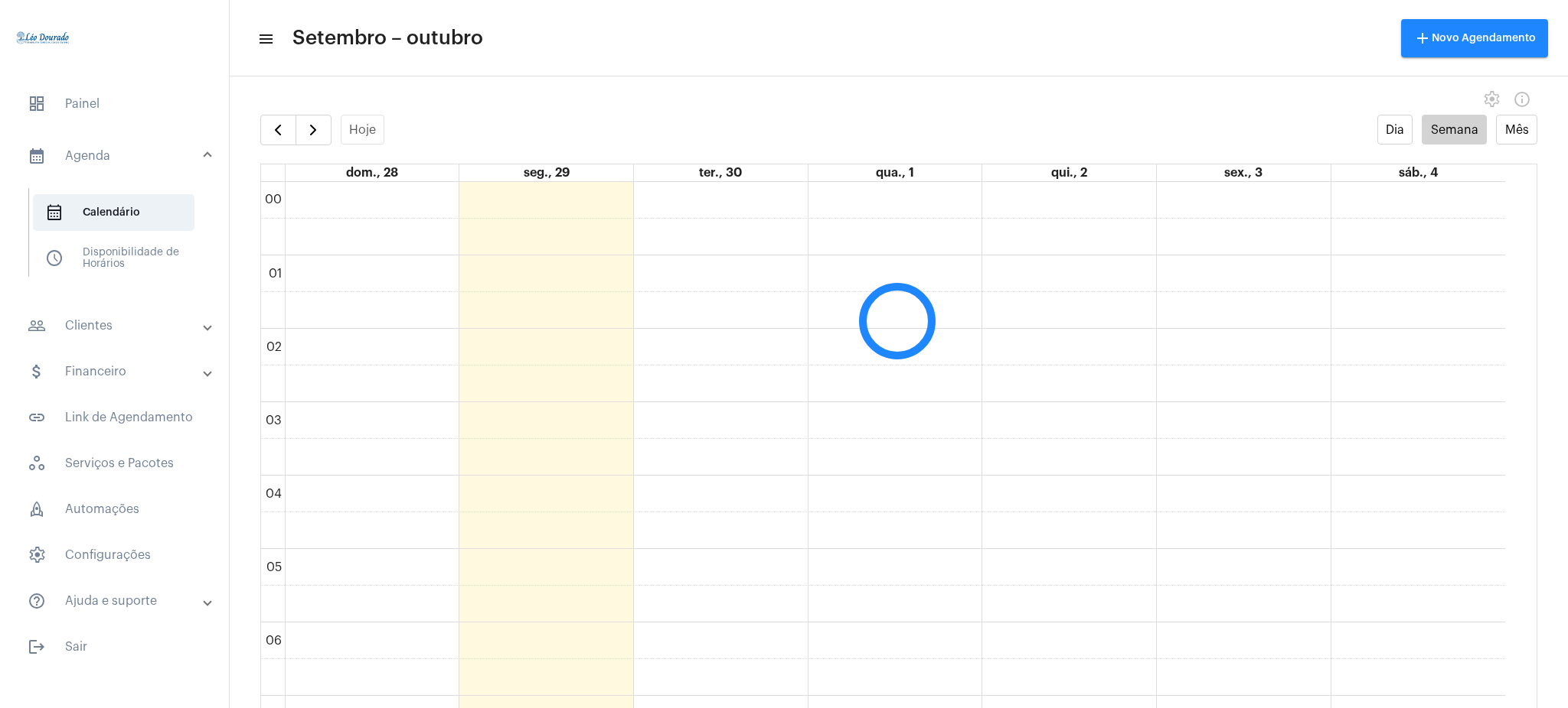
scroll to position [442, 0]
click at [264, 128] on button "button" at bounding box center [279, 129] width 36 height 31
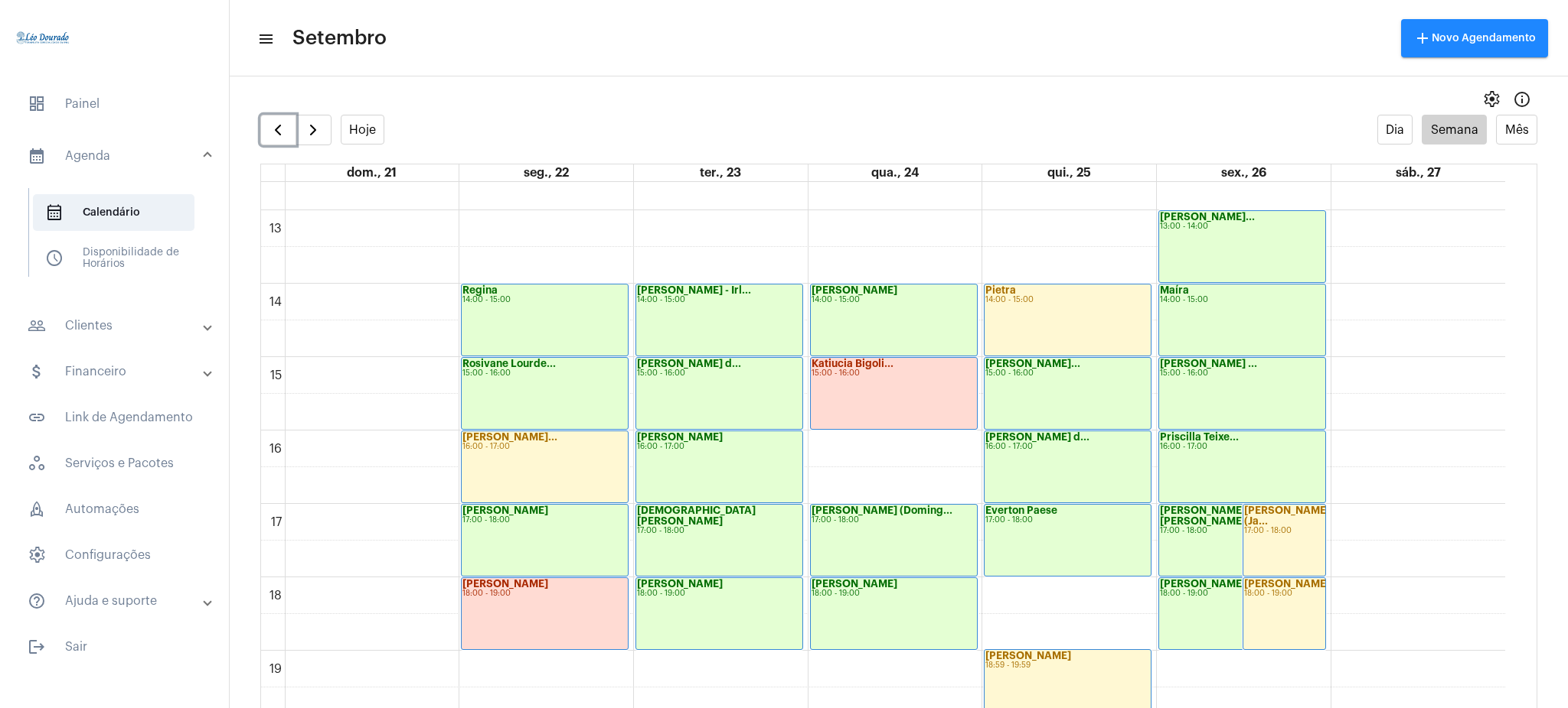
scroll to position [904, 0]
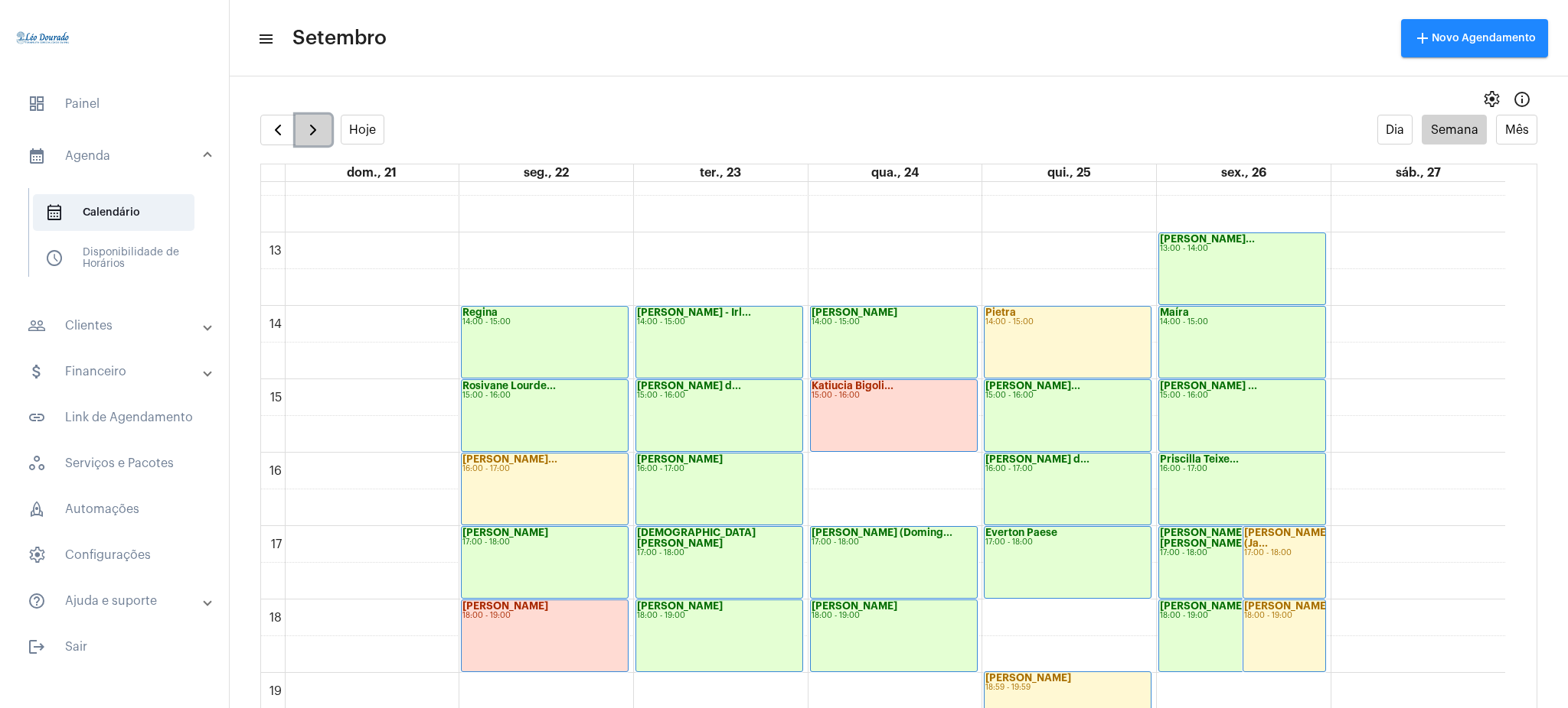
click at [324, 135] on button "button" at bounding box center [313, 129] width 36 height 31
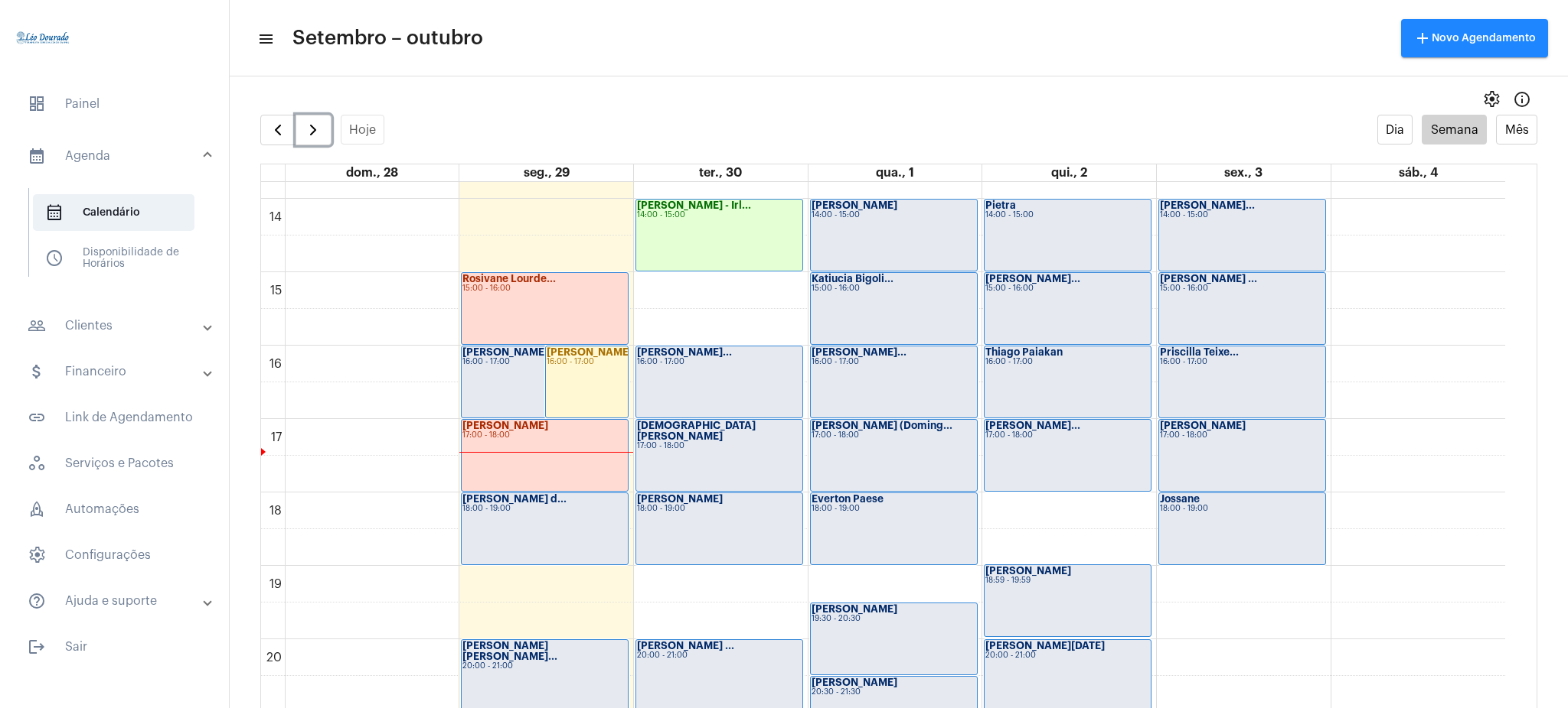
scroll to position [1017, 0]
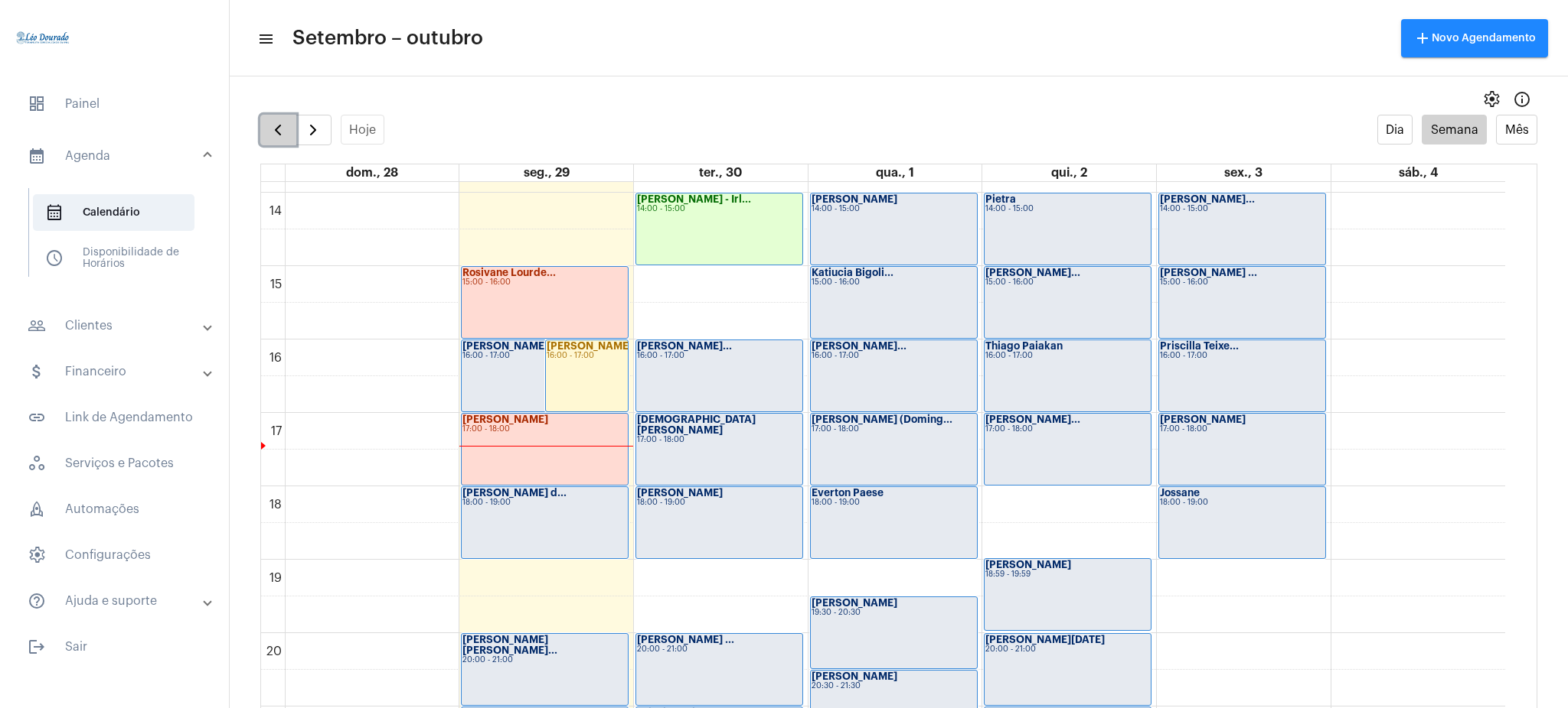
click at [278, 116] on button "button" at bounding box center [279, 129] width 36 height 31
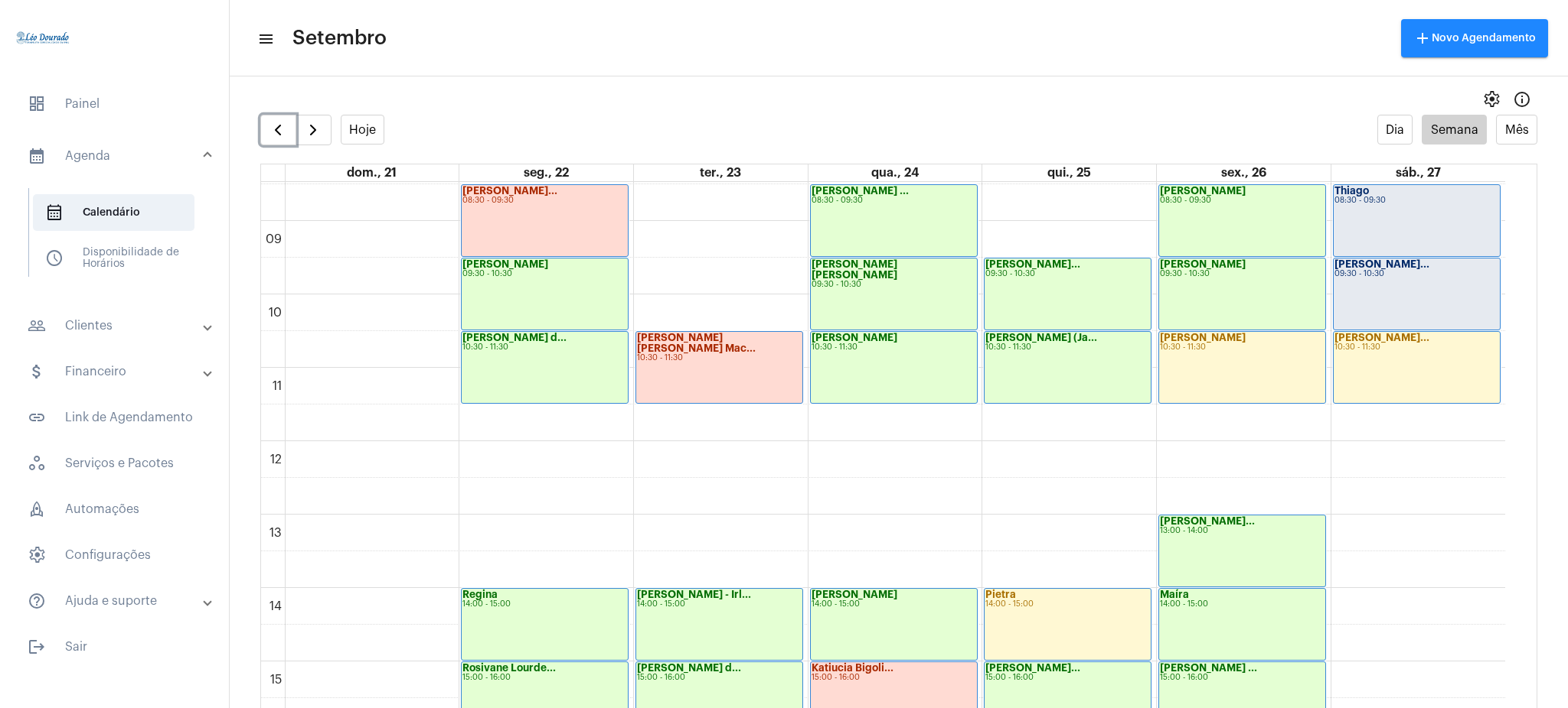
scroll to position [620, 0]
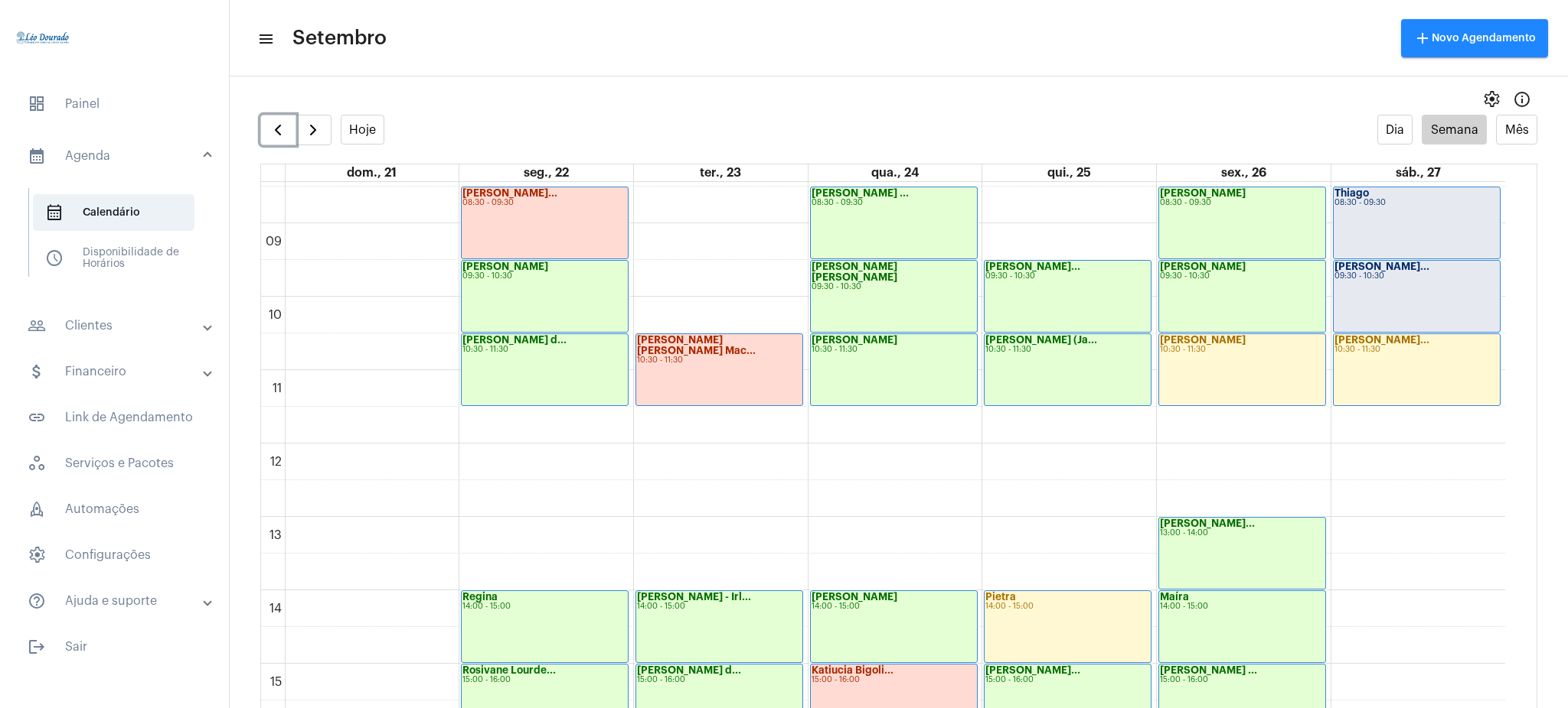
click at [1458, 378] on div "[PERSON_NAME]... 10:30 - 11:30" at bounding box center [1417, 370] width 167 height 72
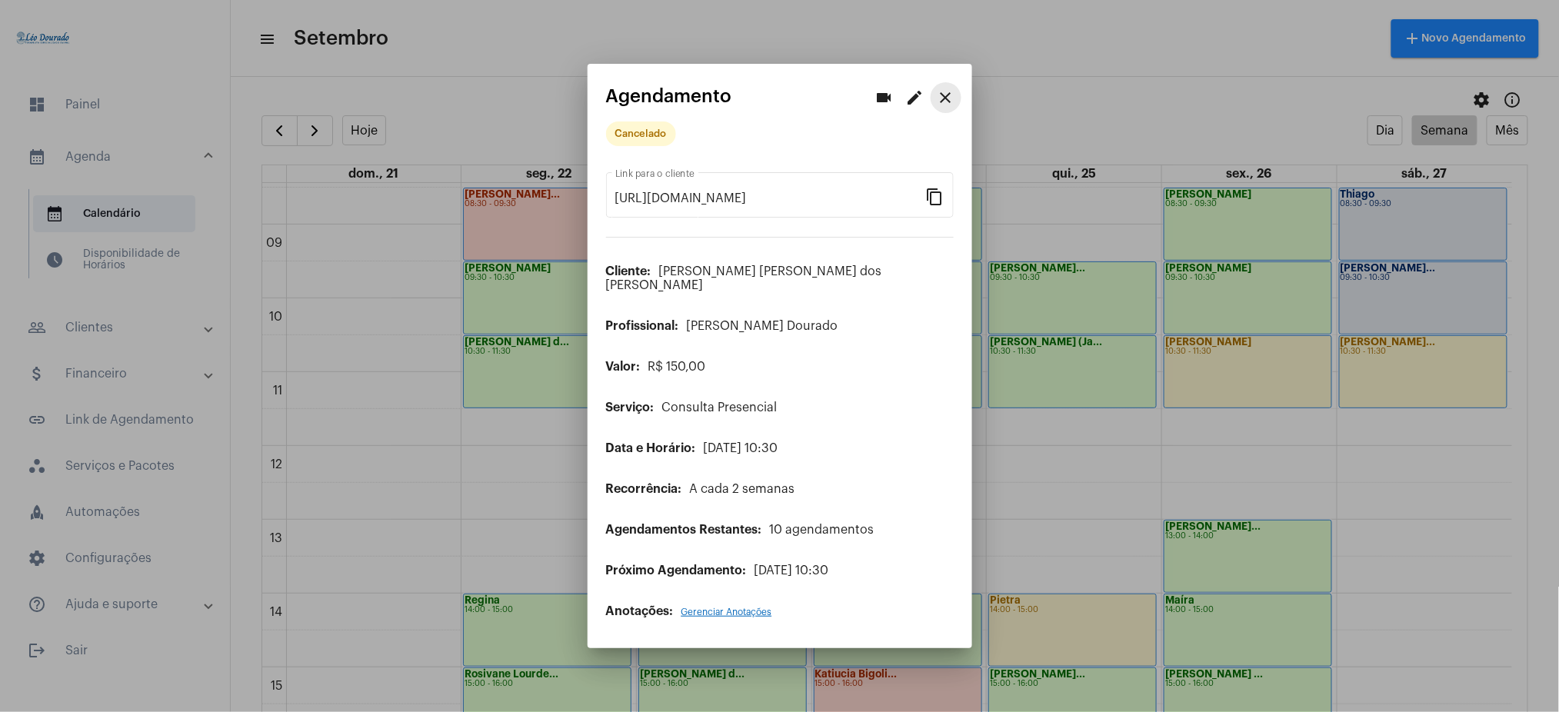
click at [952, 100] on mat-icon "close" at bounding box center [946, 97] width 18 height 18
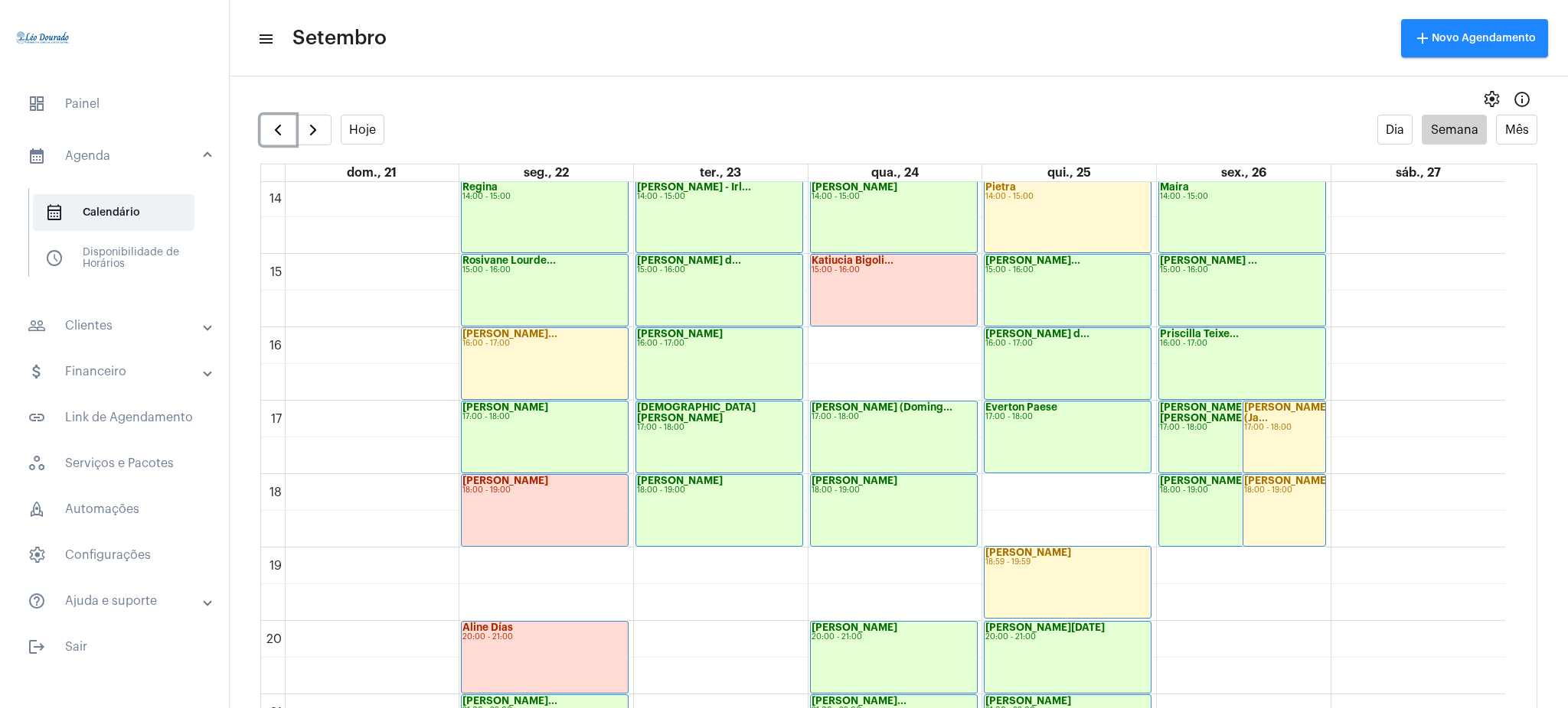
scroll to position [1205, 0]
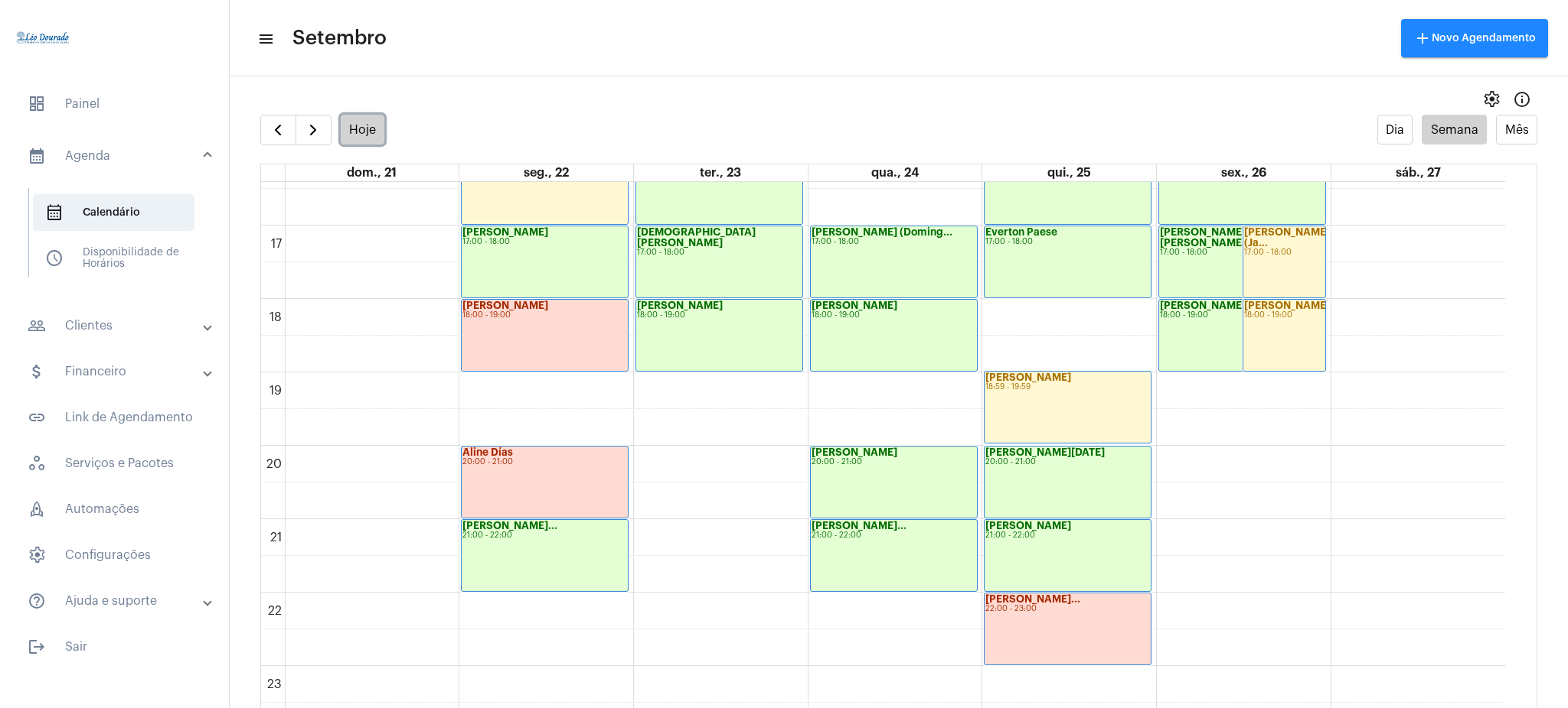
click at [370, 119] on button "Hoje" at bounding box center [362, 129] width 45 height 30
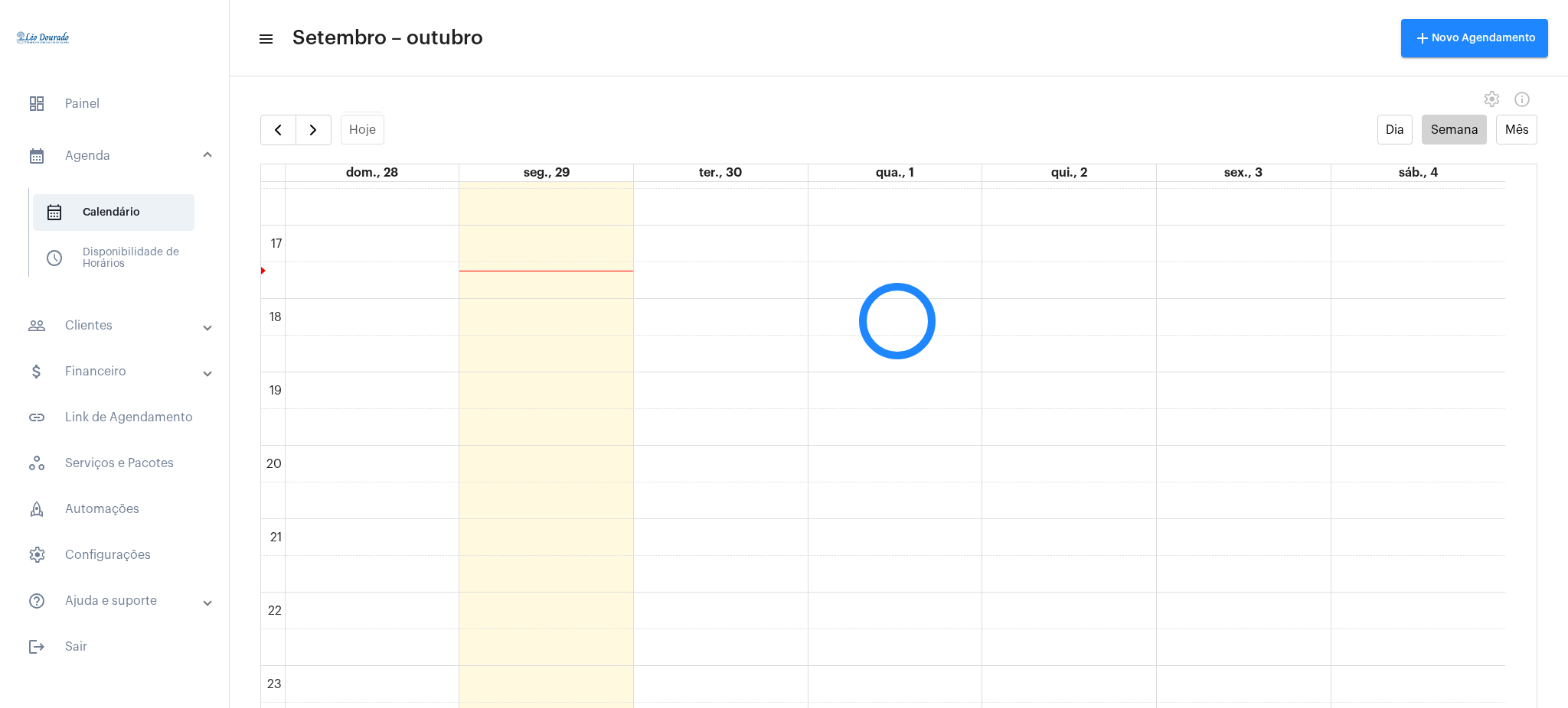
scroll to position [442, 0]
click at [290, 131] on button "button" at bounding box center [279, 129] width 36 height 31
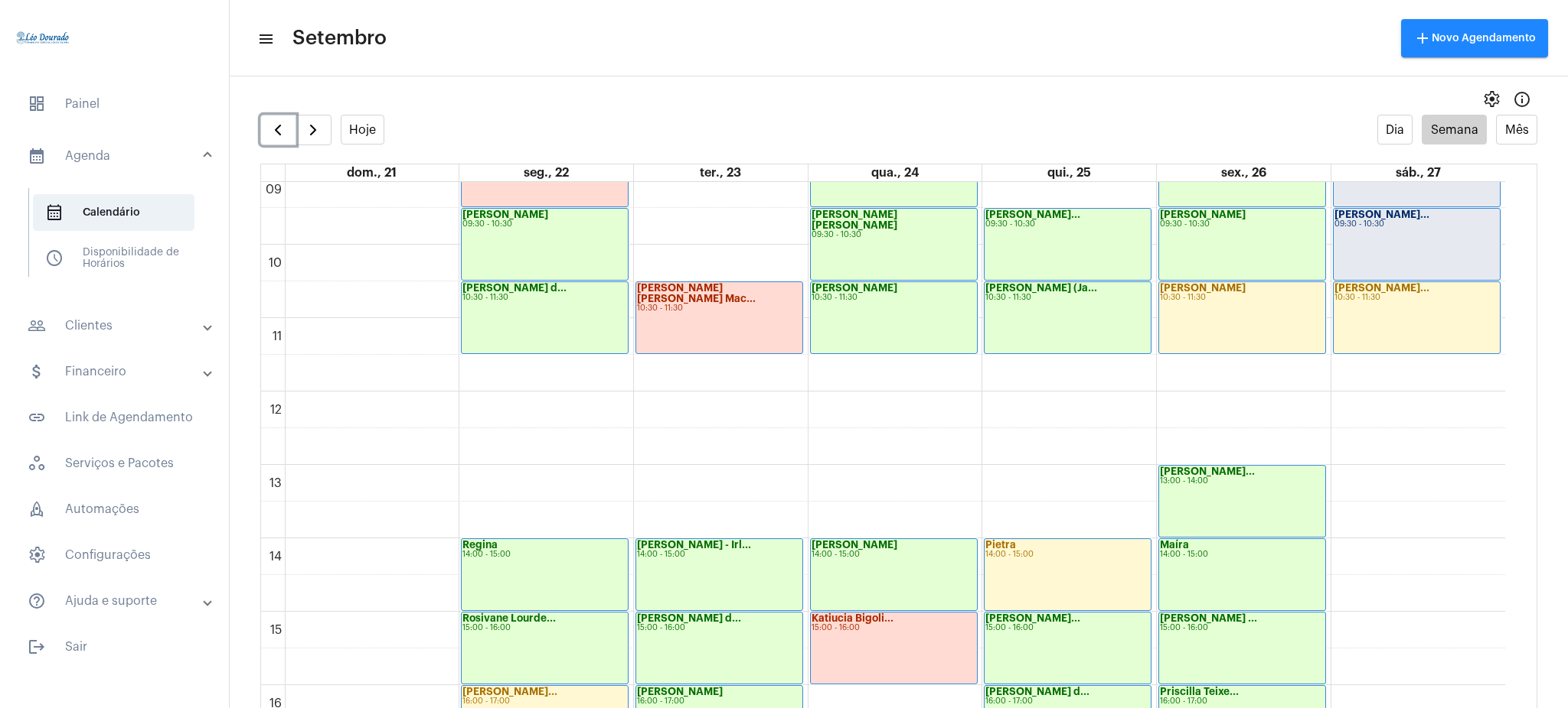
scroll to position [688, 0]
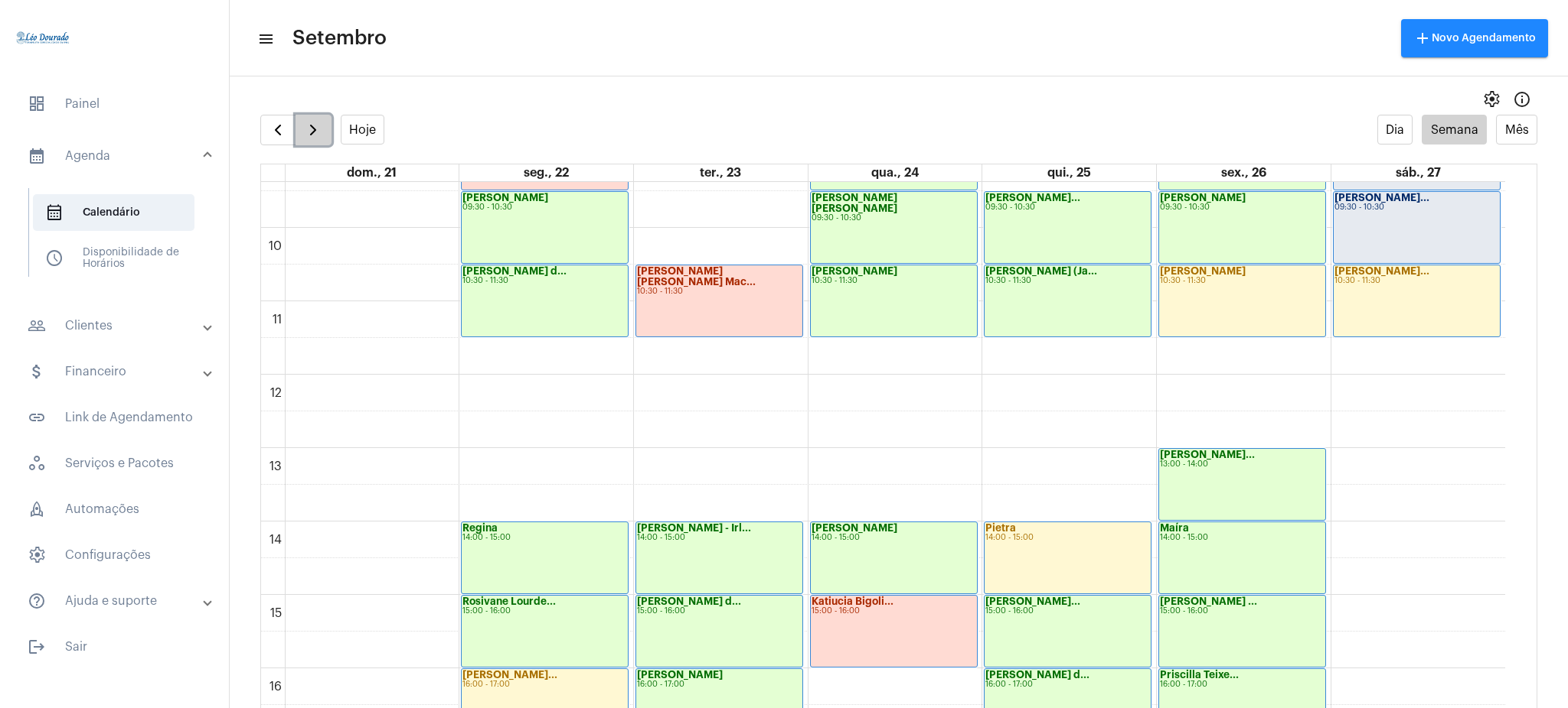
click at [306, 142] on button "button" at bounding box center [313, 129] width 36 height 31
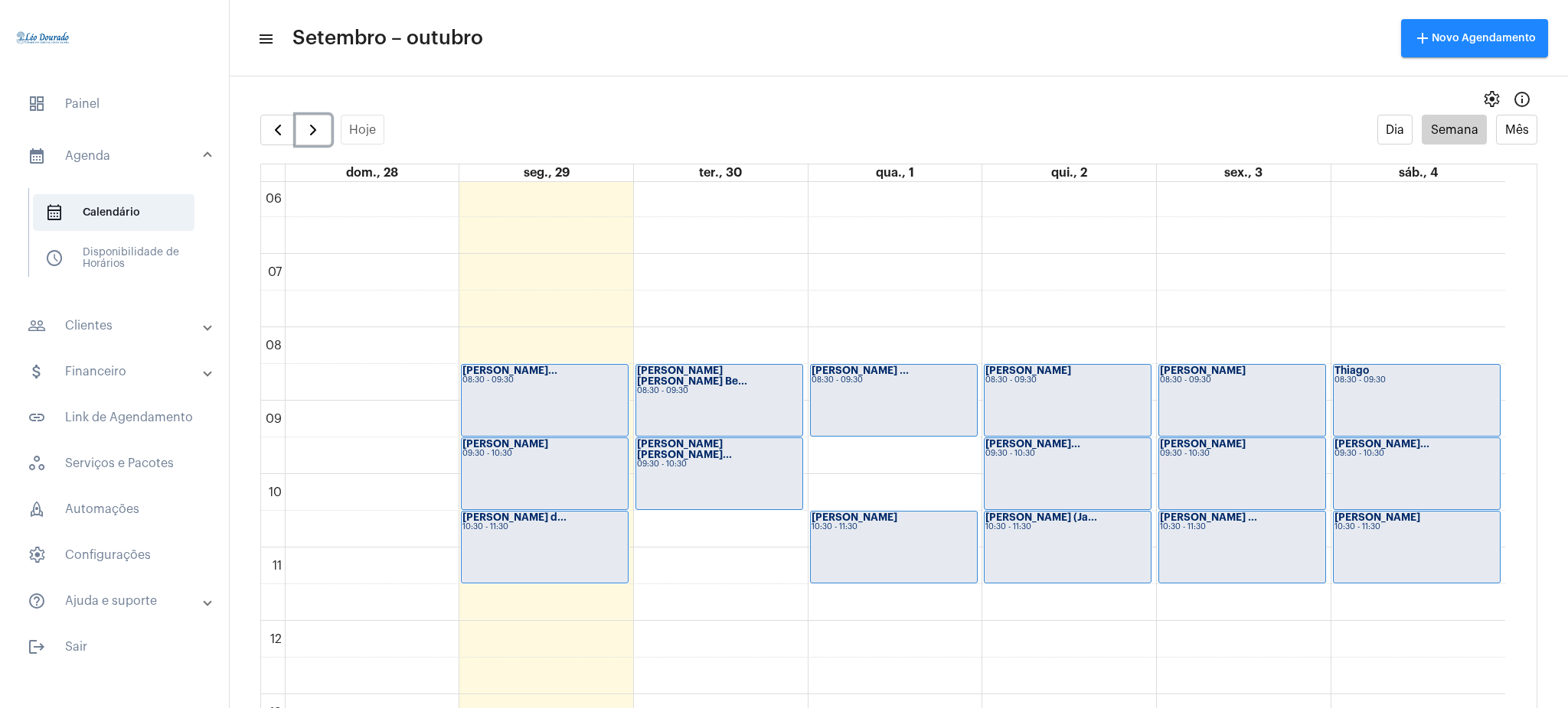
scroll to position [592, 0]
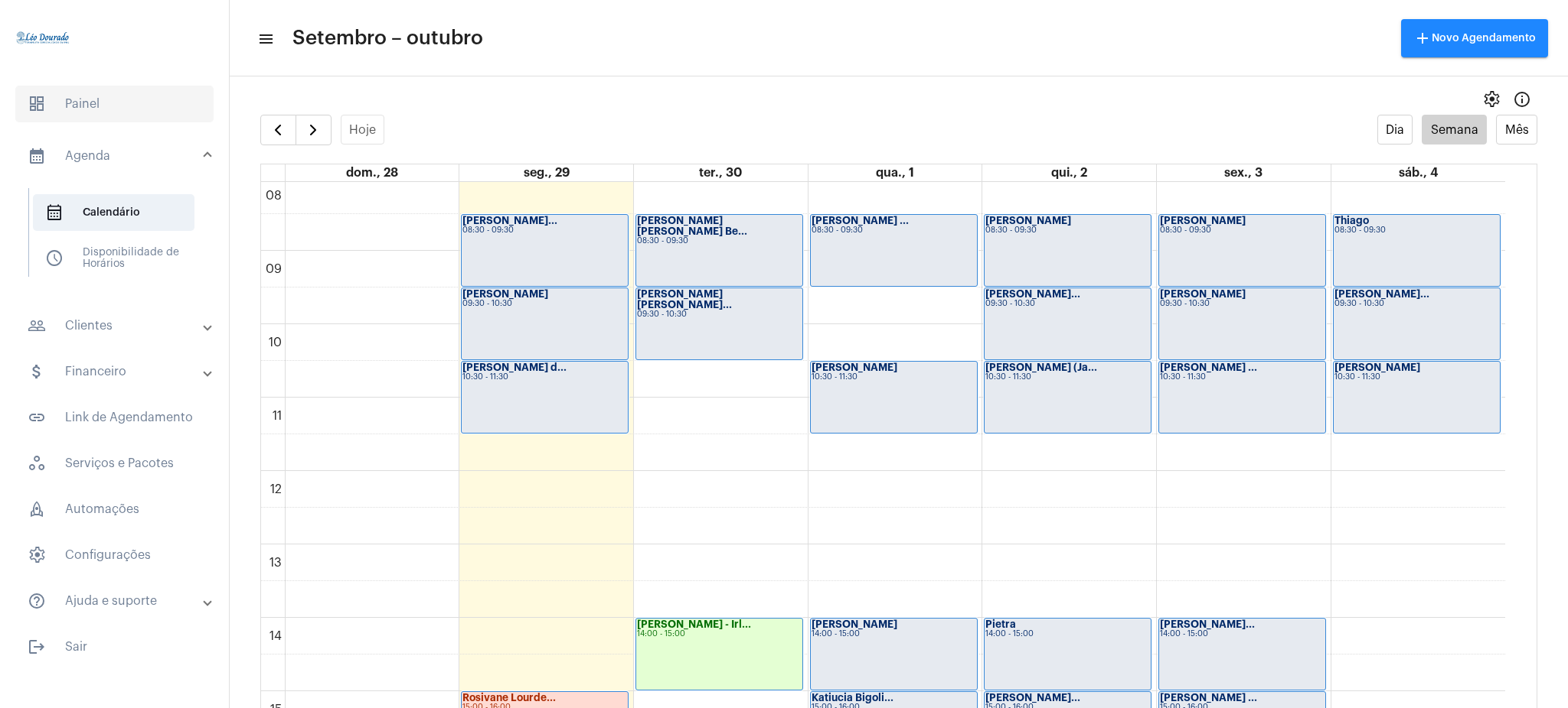
click at [28, 107] on span "dashboard" at bounding box center [37, 103] width 18 height 18
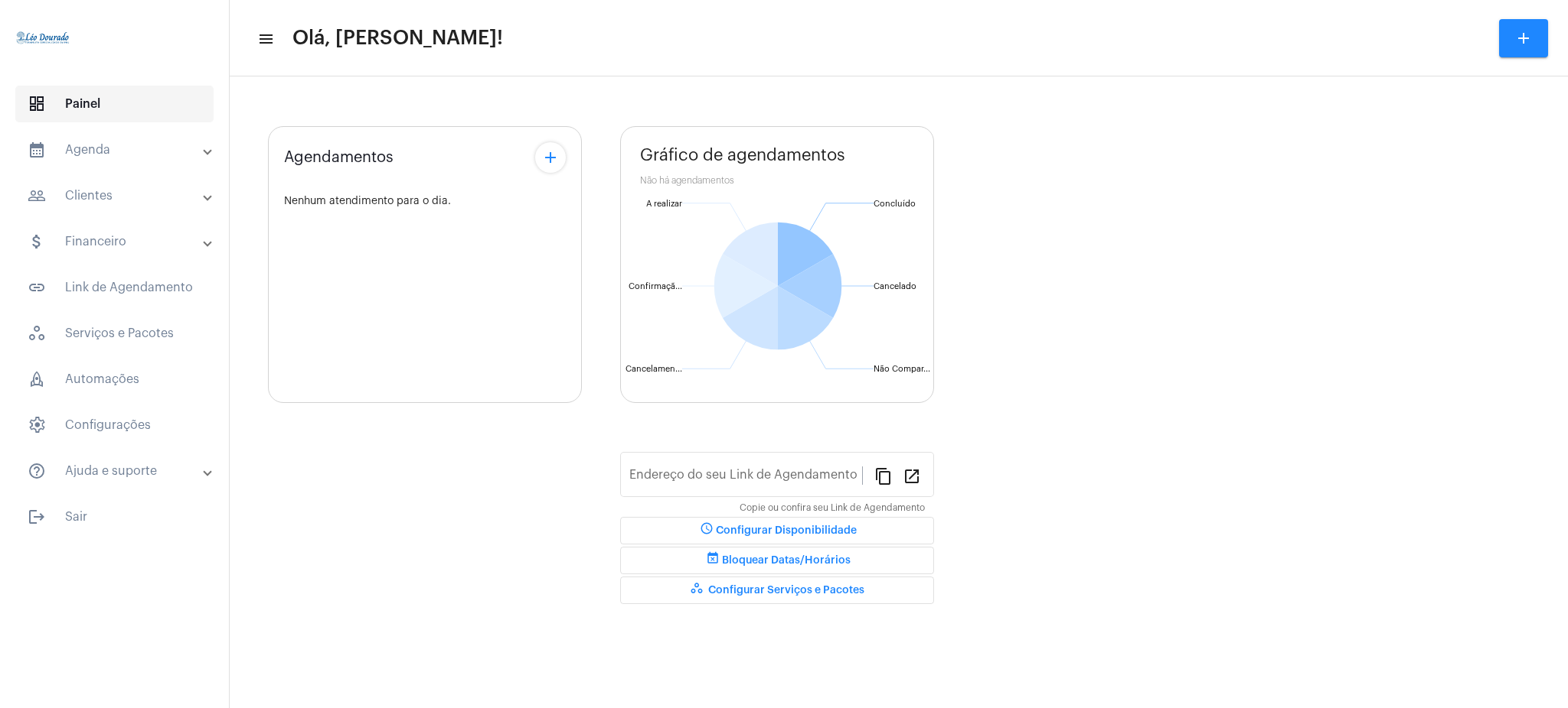
type input "[URL][DOMAIN_NAME][PERSON_NAME]"
